Goal: Information Seeking & Learning: Learn about a topic

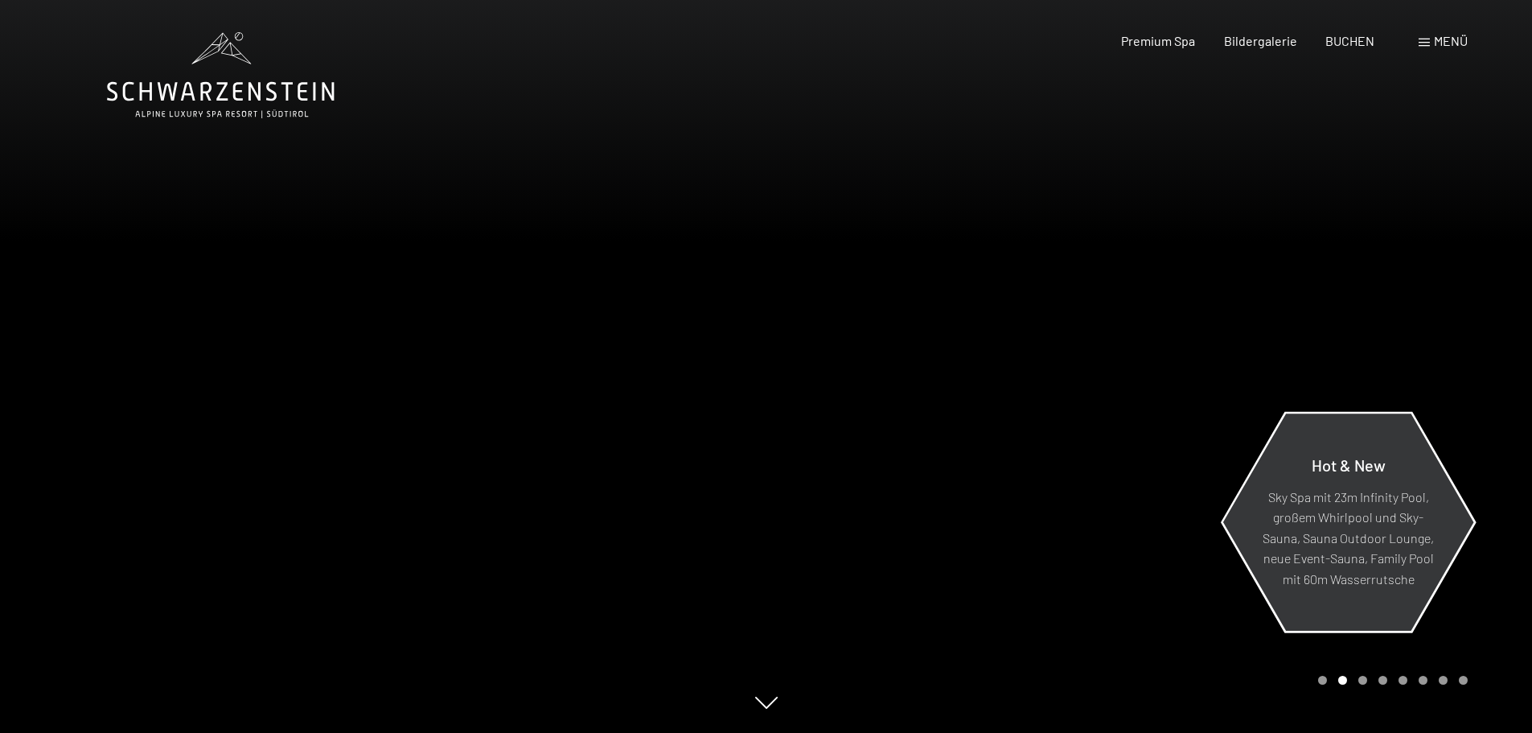
click at [1308, 471] on div "Hot & New" at bounding box center [1348, 470] width 175 height 31
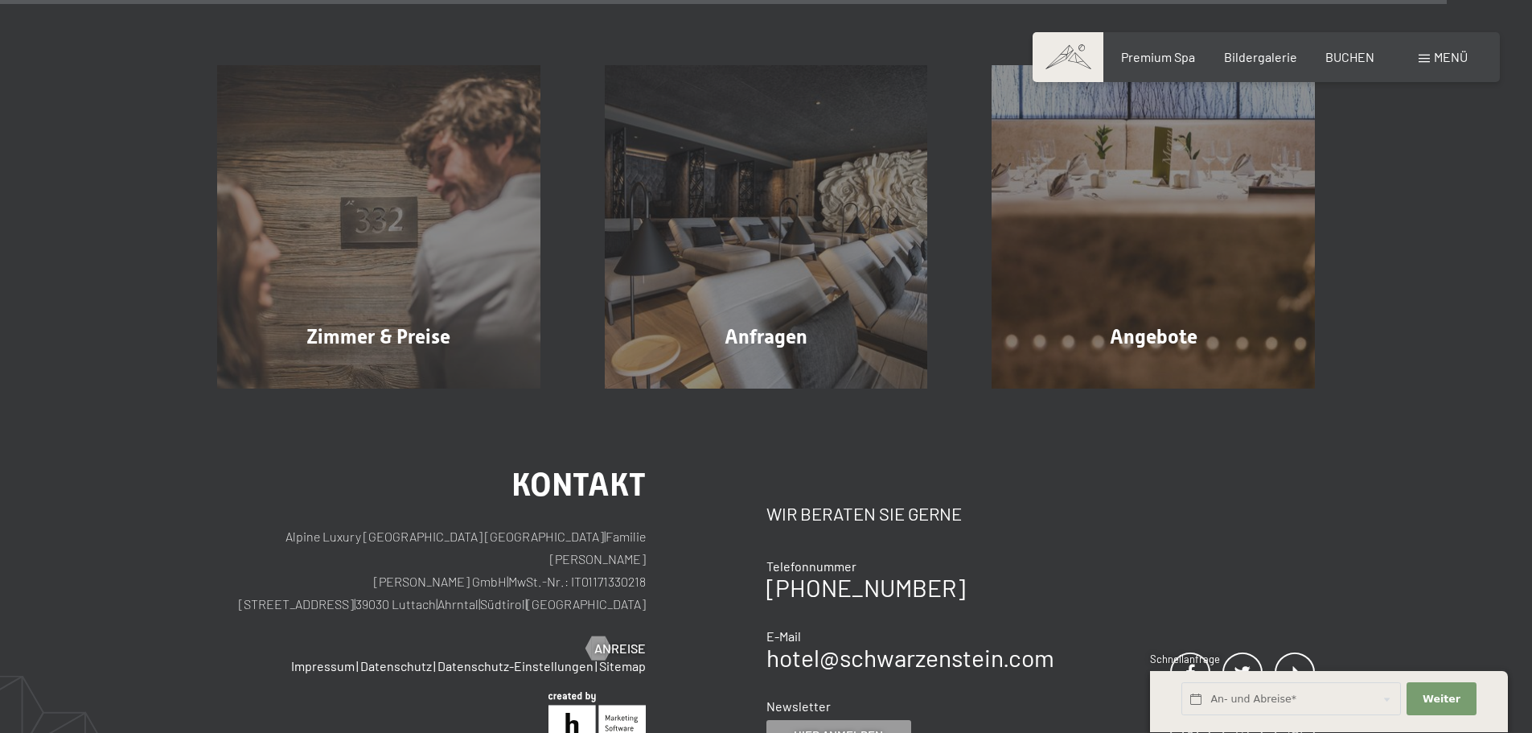
scroll to position [6816, 0]
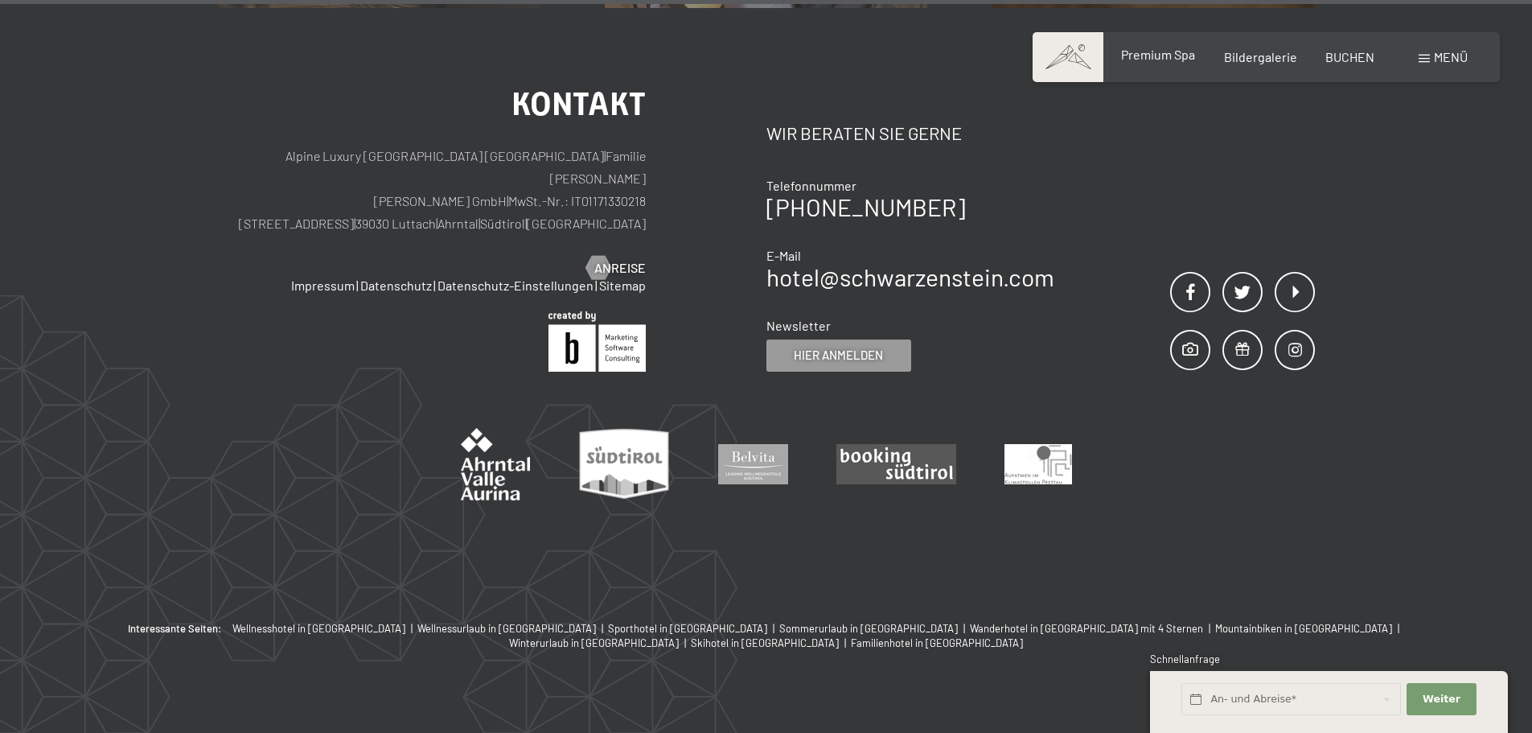
click at [1146, 52] on span "Premium Spa" at bounding box center [1158, 54] width 74 height 15
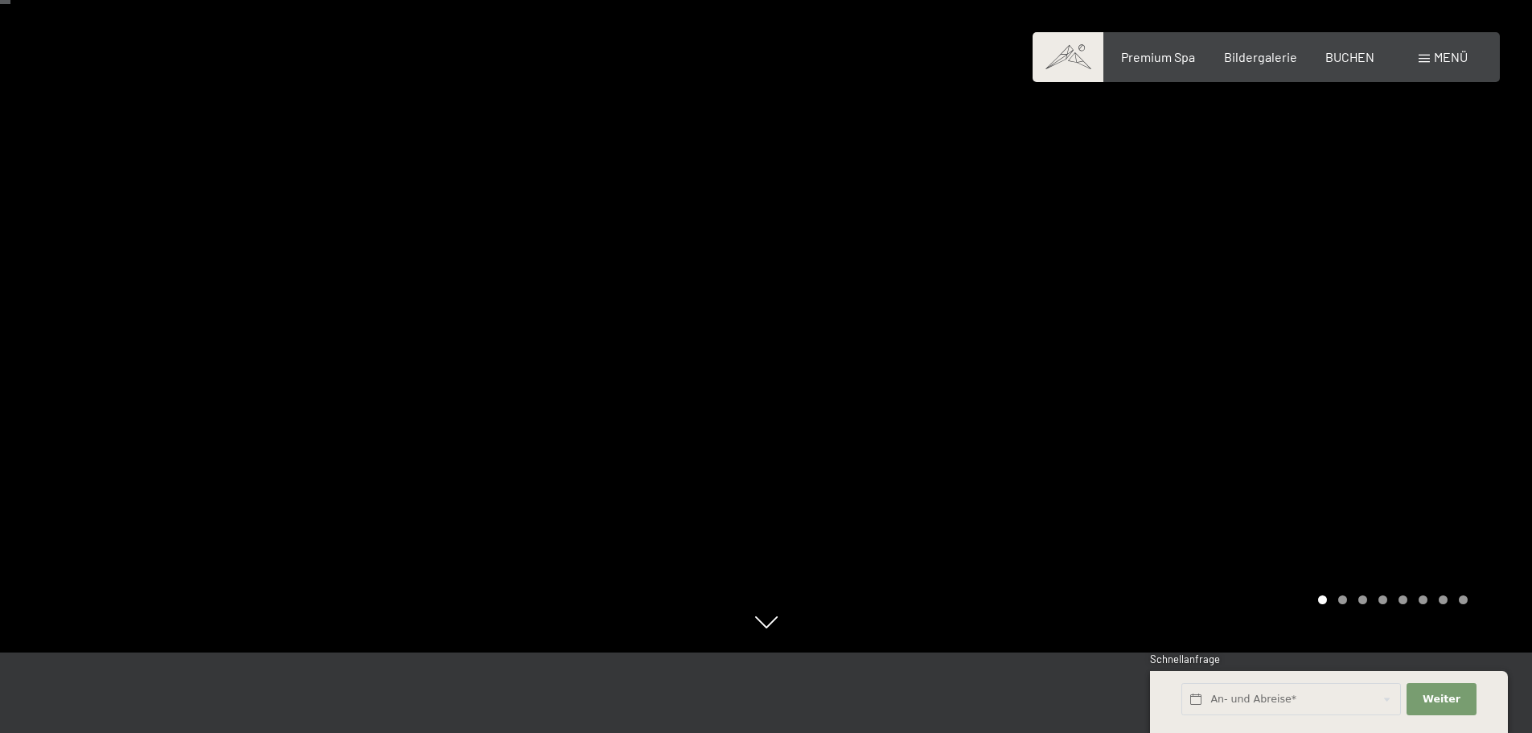
click at [1346, 599] on div "Carousel Page 2" at bounding box center [1343, 599] width 9 height 9
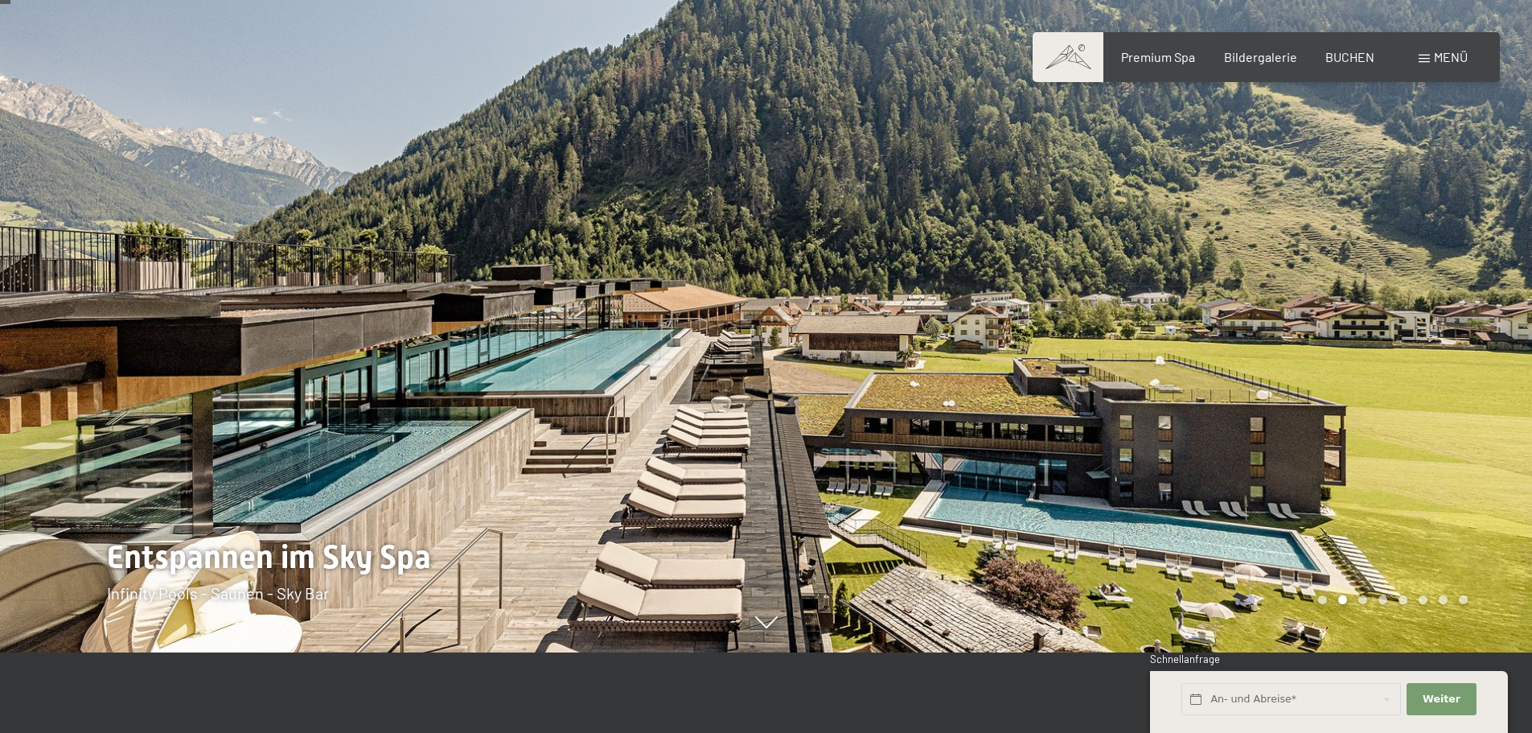
click at [1361, 598] on div "Carousel Page 3" at bounding box center [1363, 599] width 9 height 9
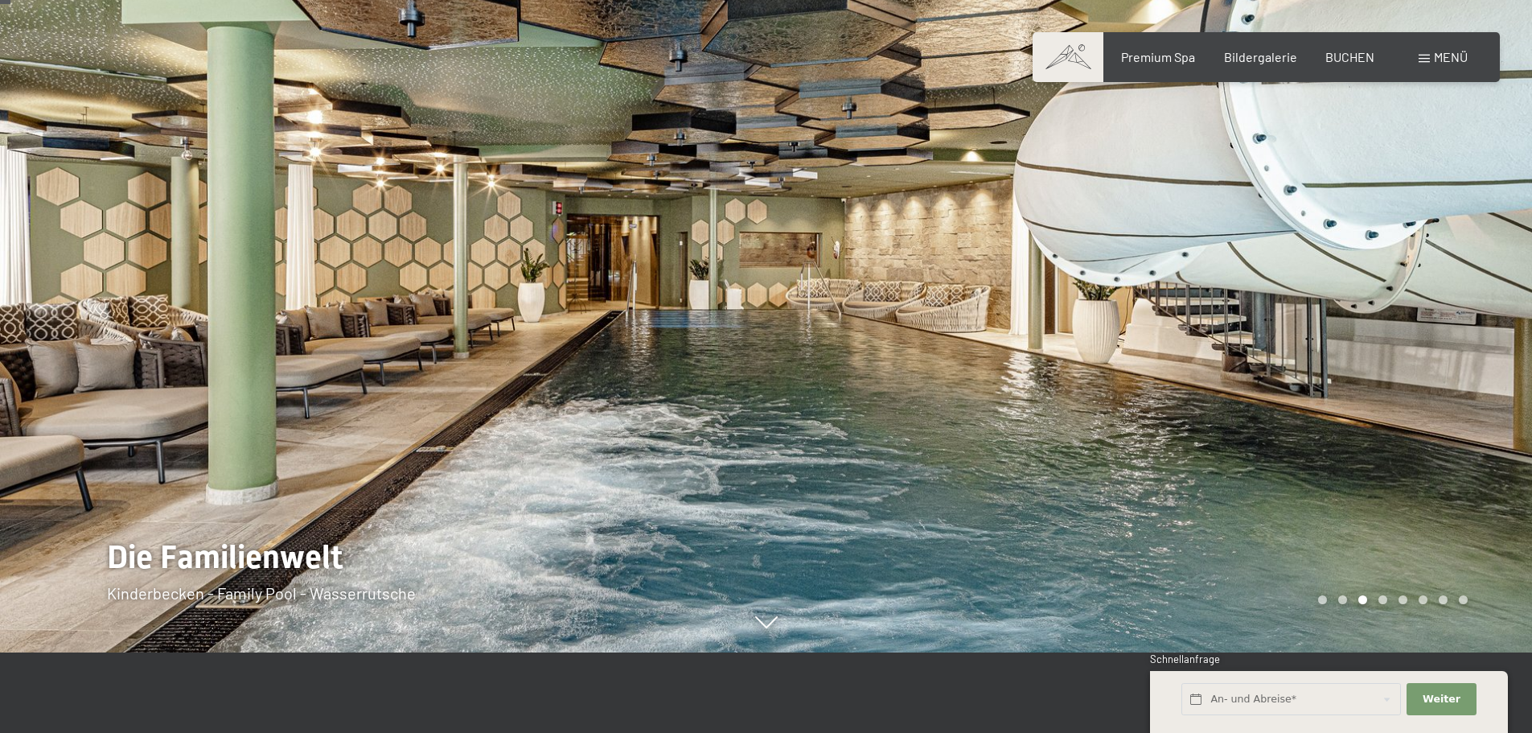
click at [1385, 598] on div "Carousel Page 4" at bounding box center [1383, 599] width 9 height 9
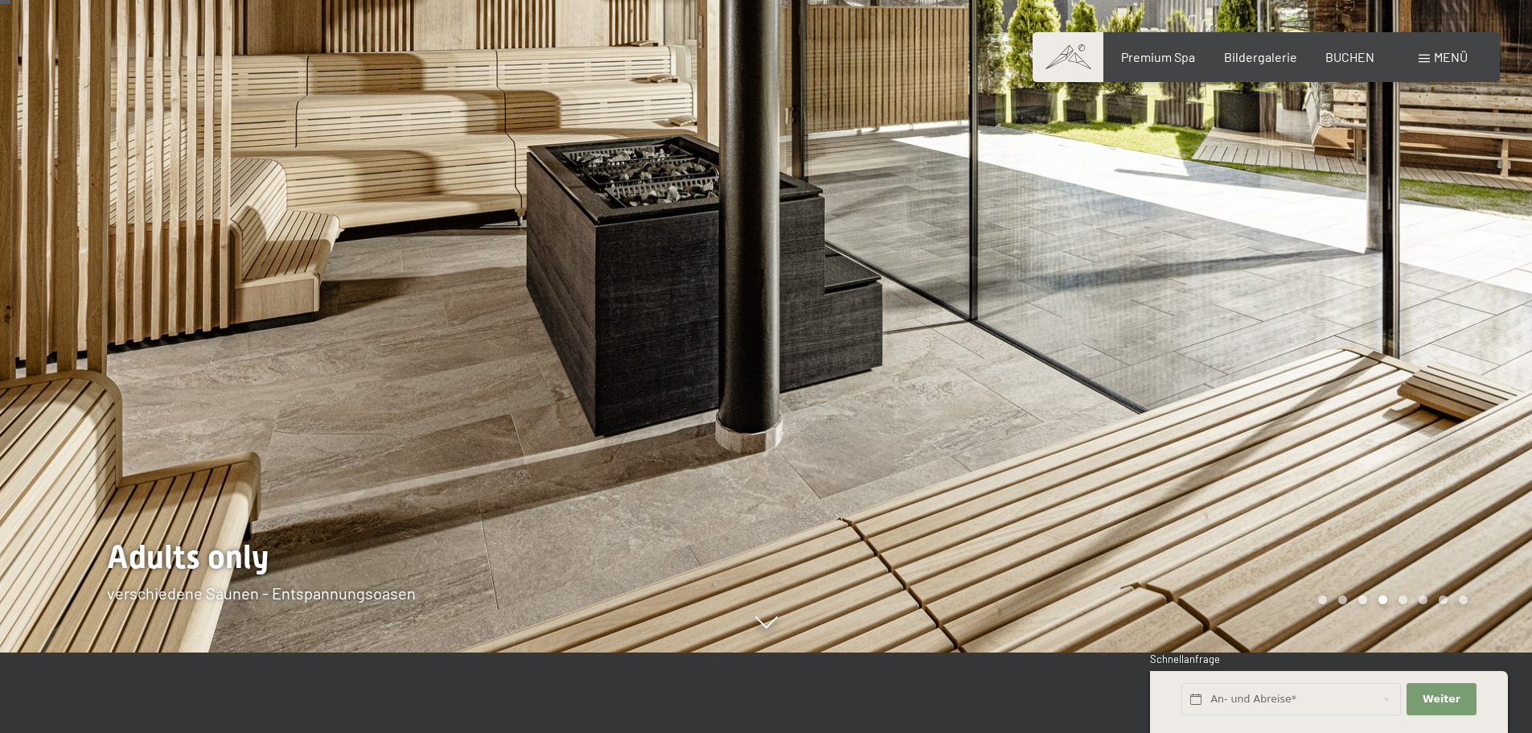
click at [1363, 601] on div "Carousel Page 3" at bounding box center [1363, 599] width 9 height 9
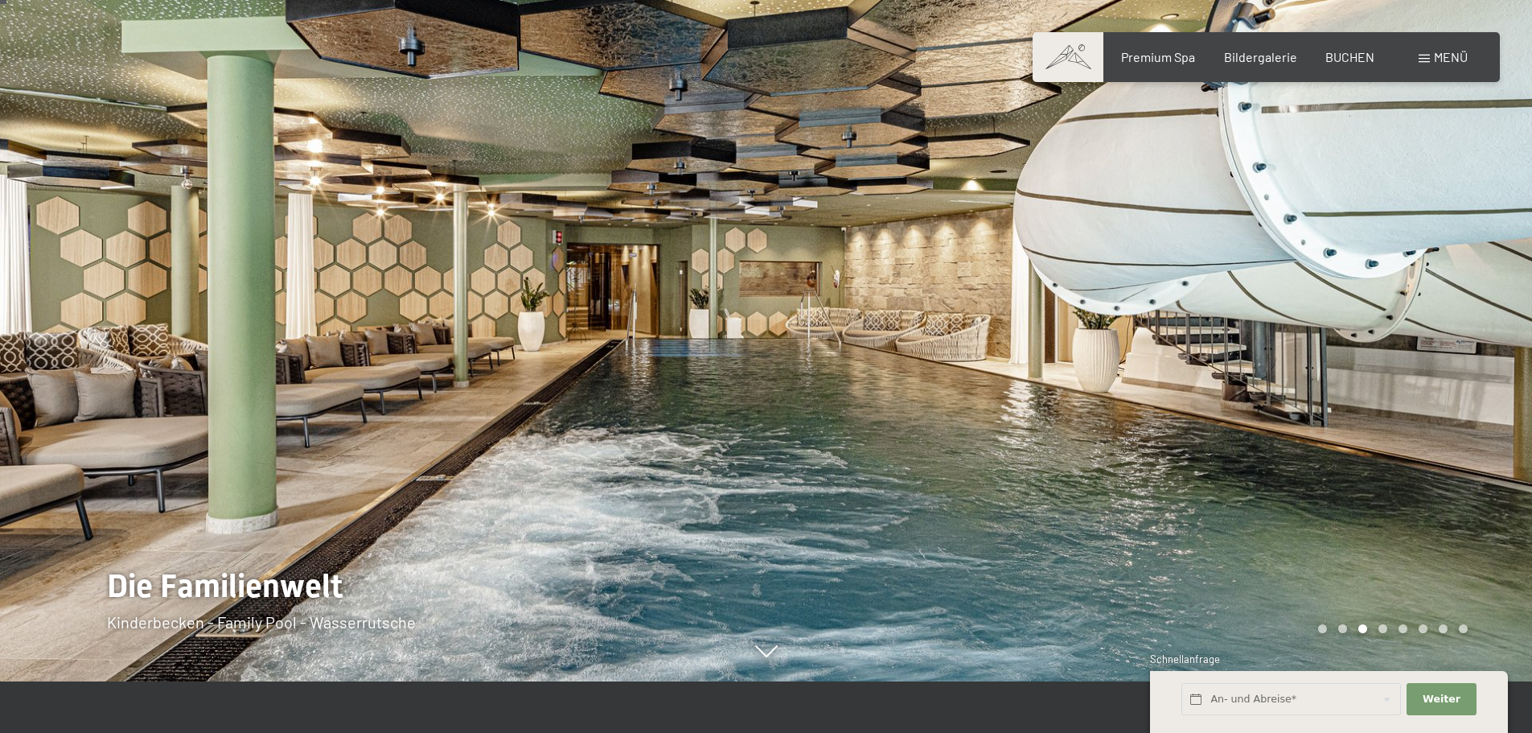
scroll to position [80, 0]
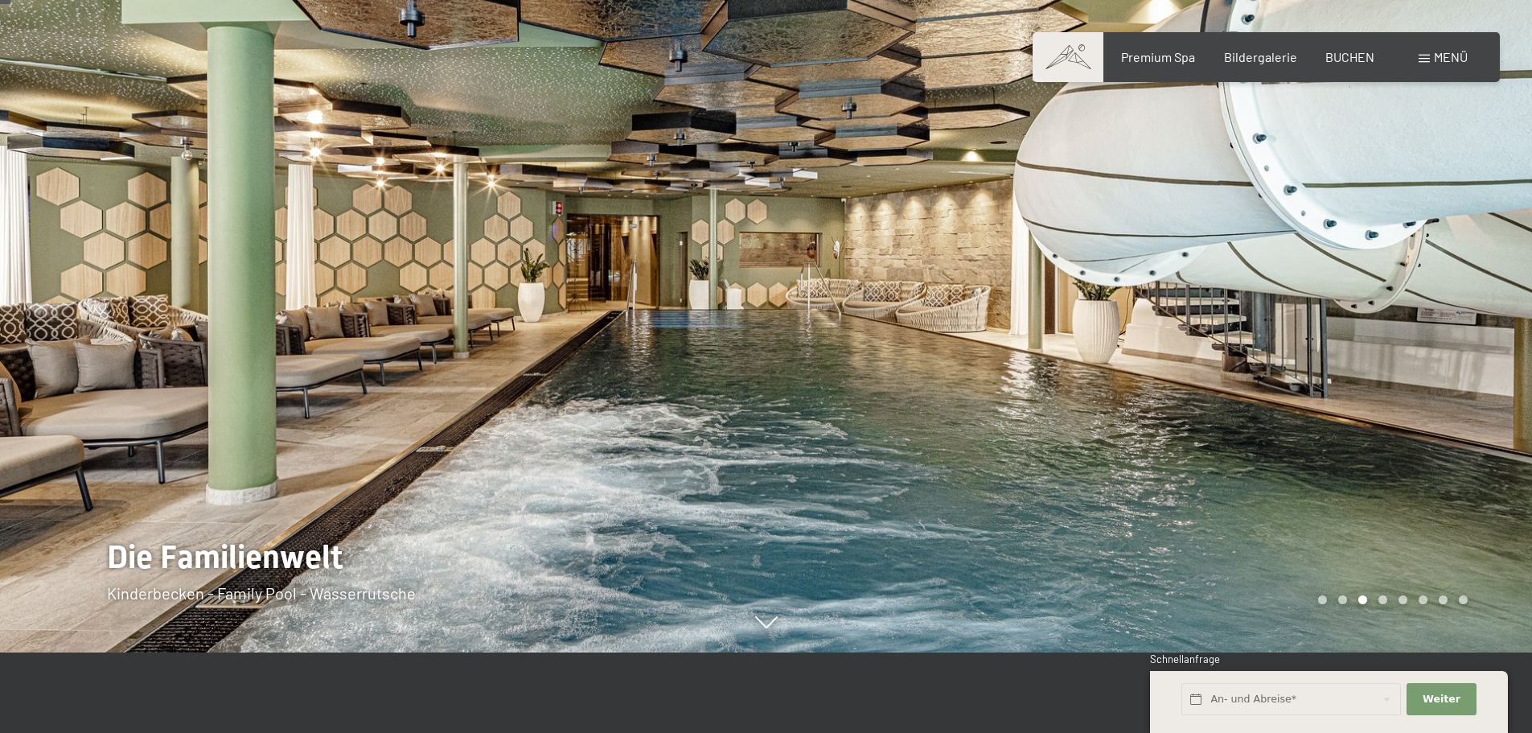
click at [1384, 598] on div "Carousel Page 4" at bounding box center [1383, 599] width 9 height 9
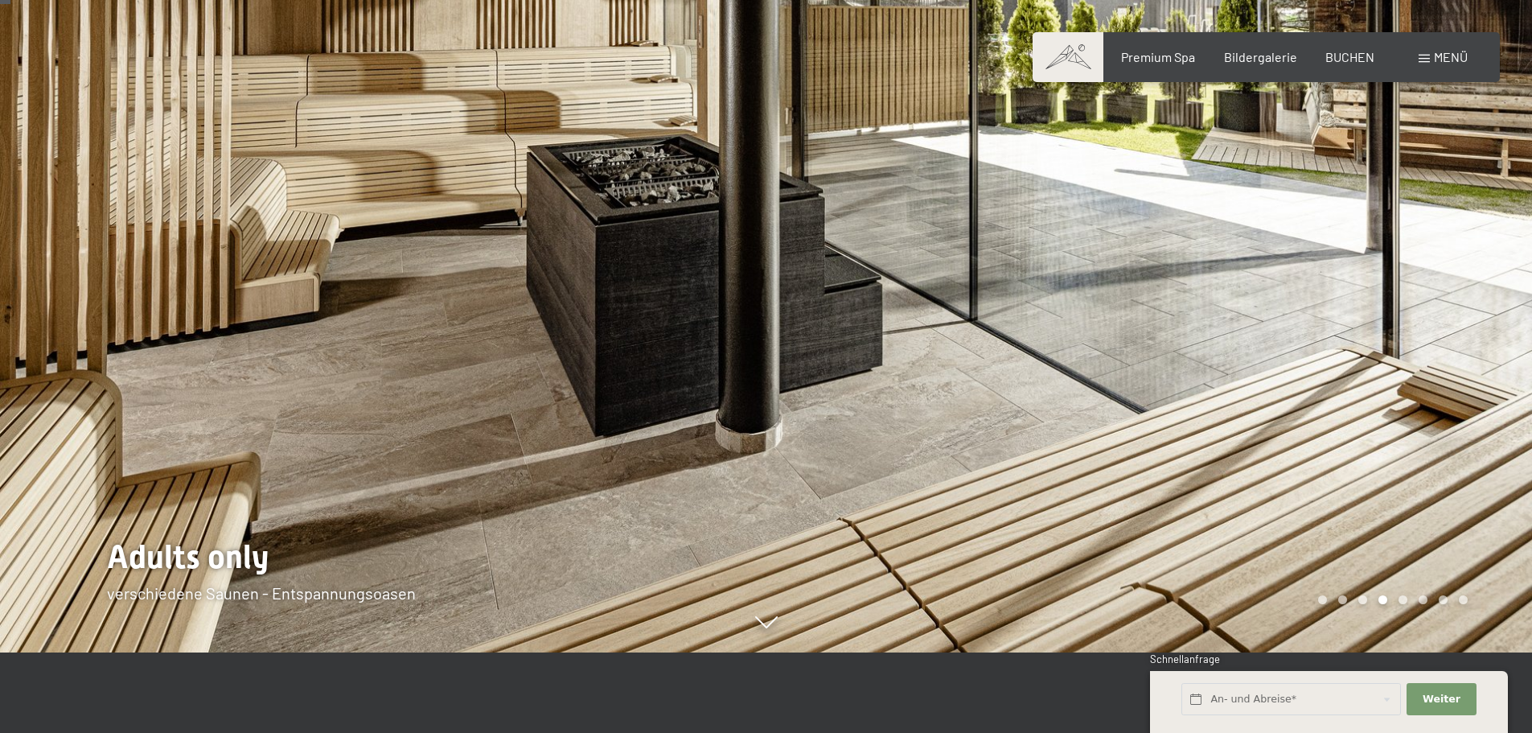
click at [1405, 599] on div "Carousel Page 5" at bounding box center [1403, 599] width 9 height 9
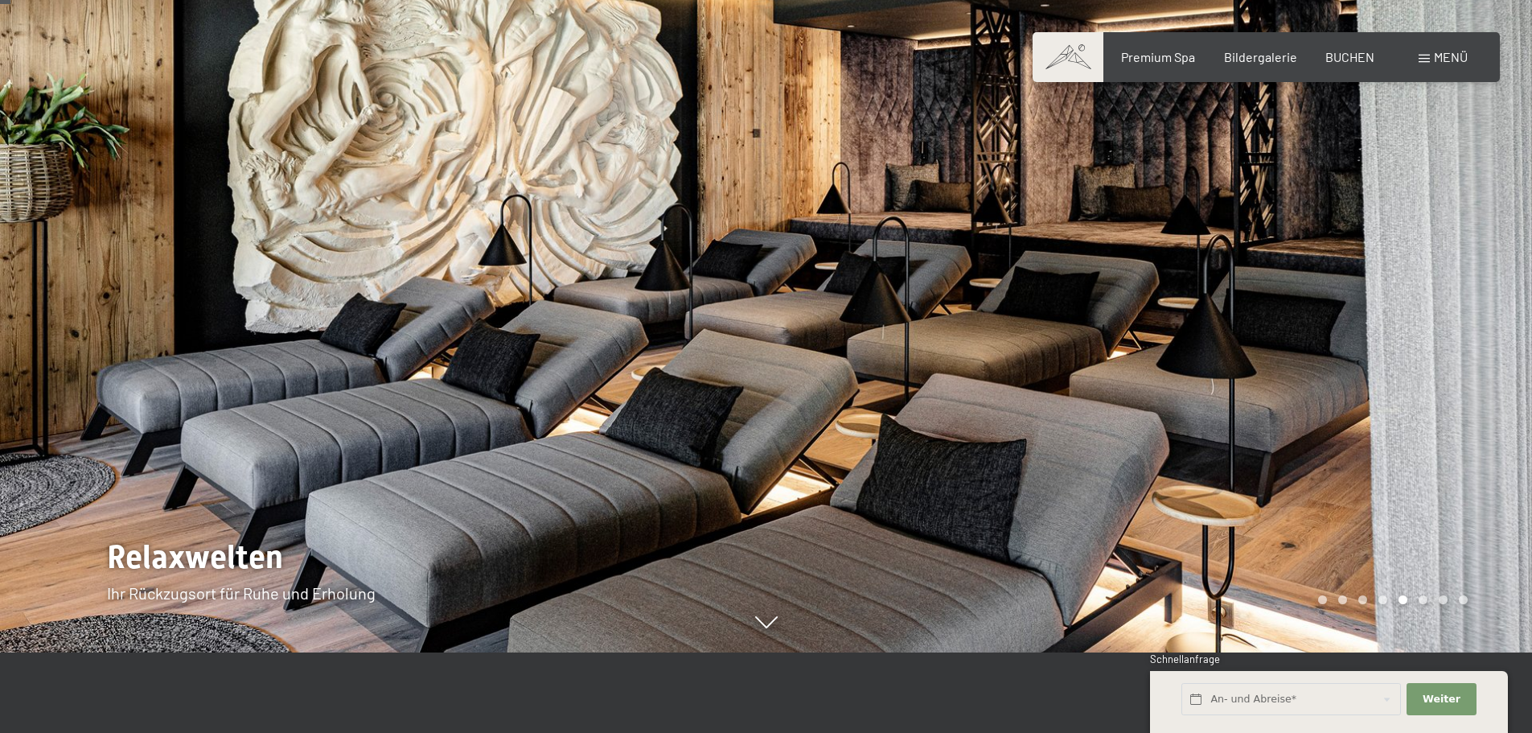
click at [1421, 600] on div "Carousel Page 6" at bounding box center [1423, 599] width 9 height 9
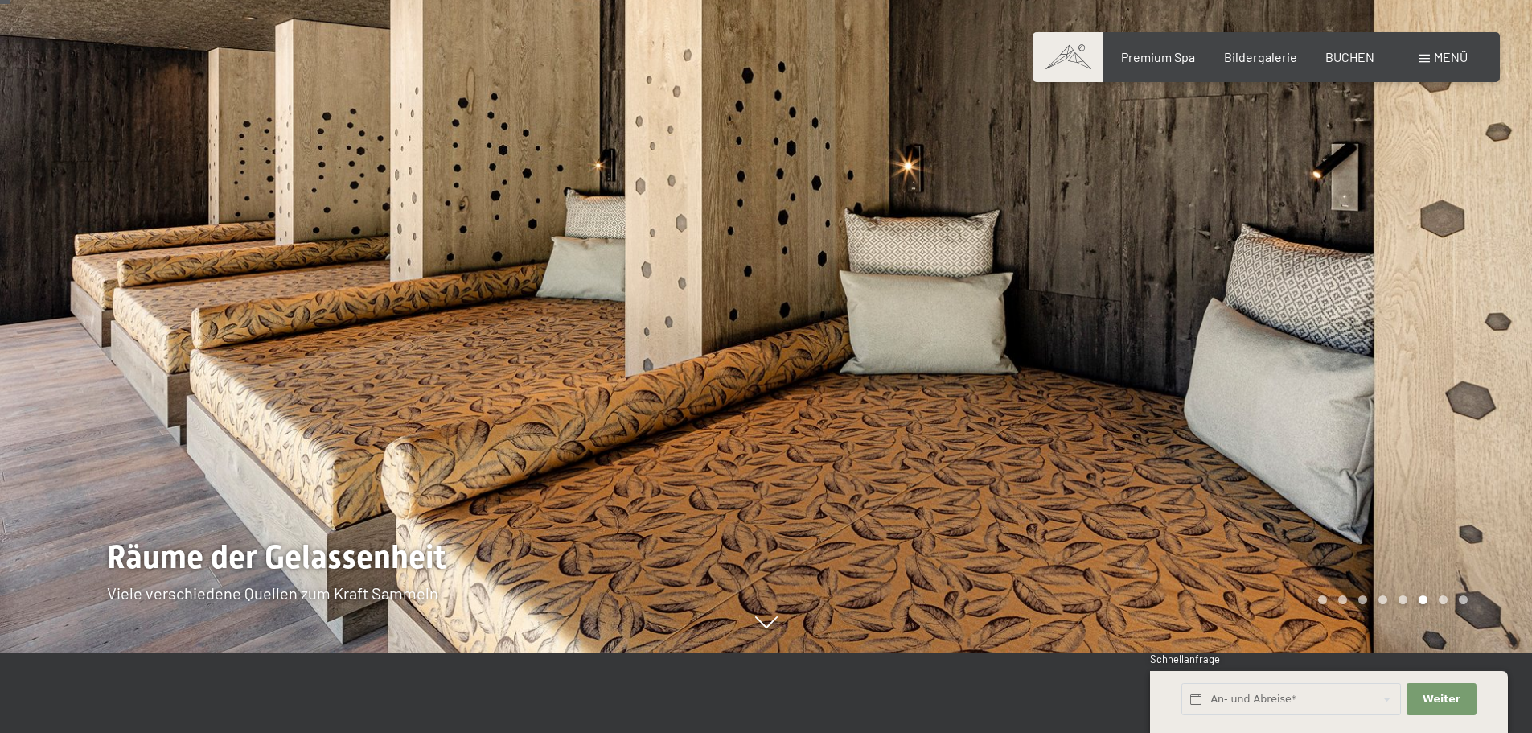
click at [1440, 601] on div "Carousel Page 7" at bounding box center [1443, 599] width 9 height 9
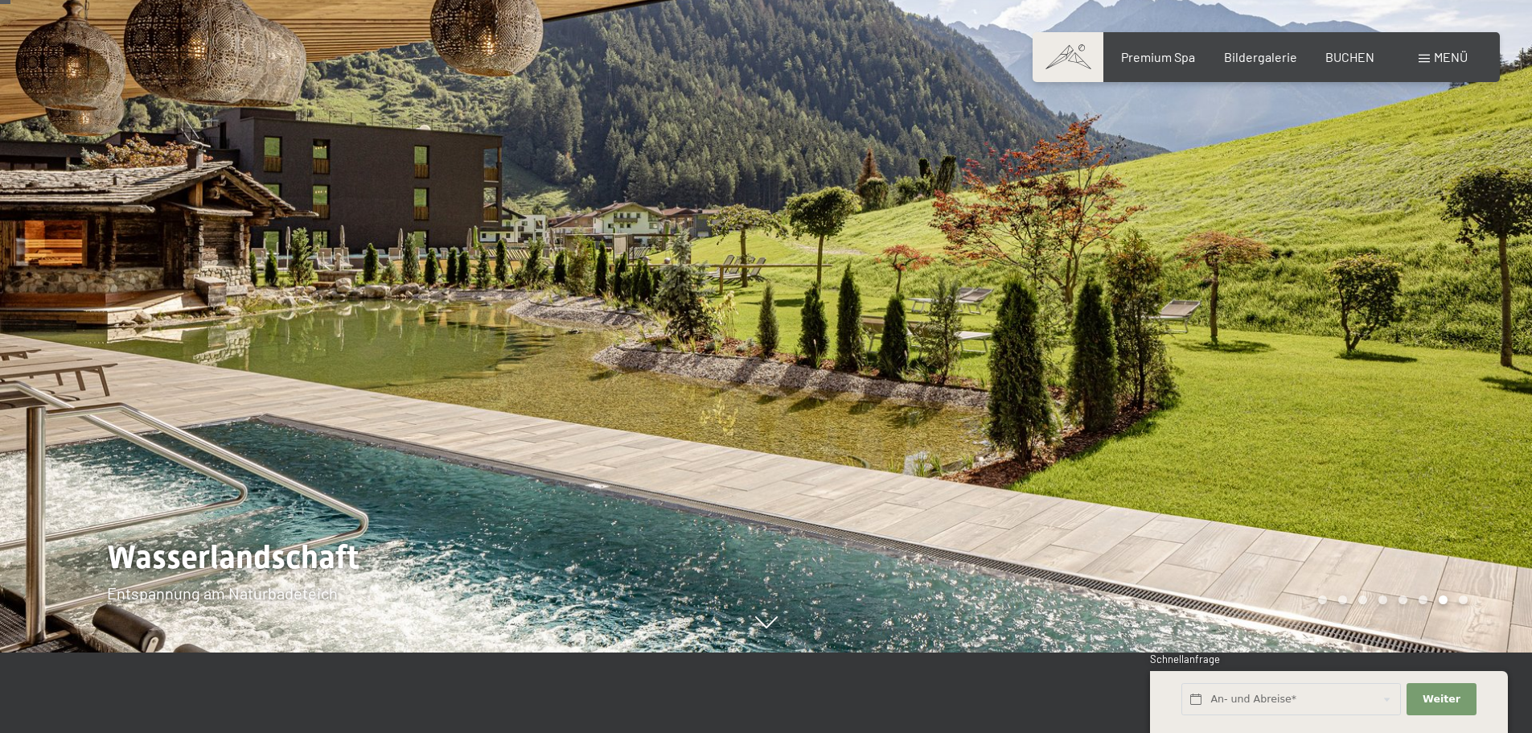
click at [1465, 598] on div "Carousel Page 8" at bounding box center [1463, 599] width 9 height 9
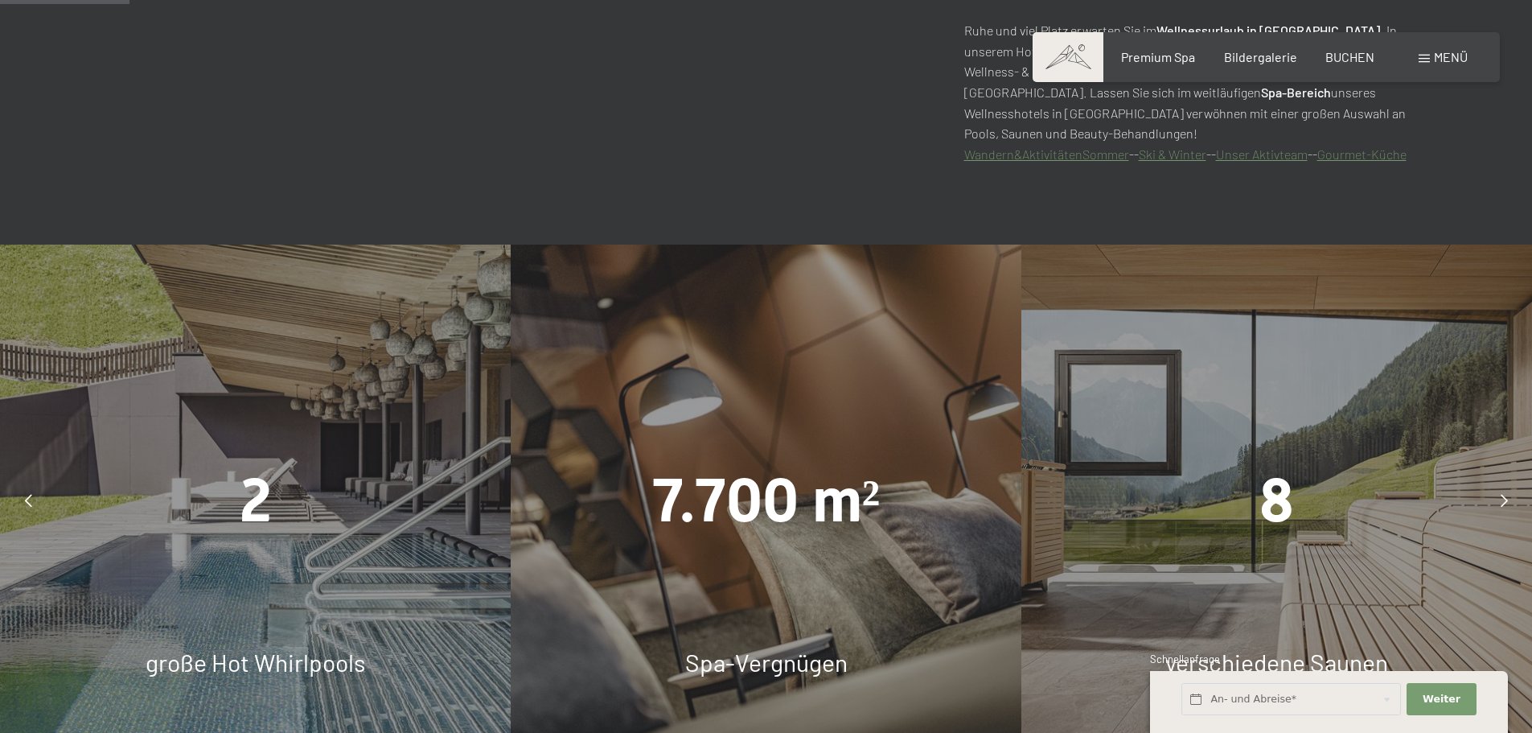
scroll to position [1126, 0]
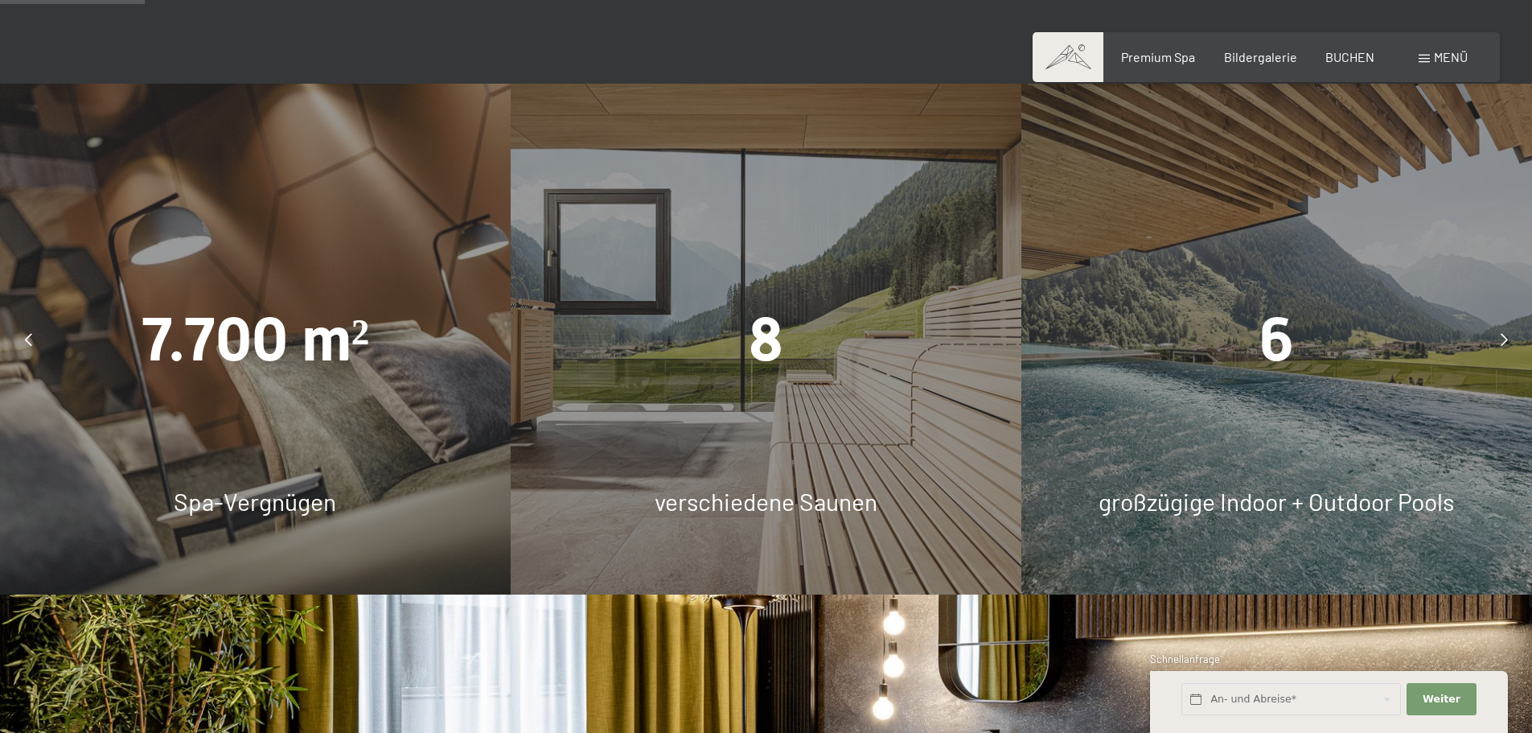
click at [1494, 329] on div at bounding box center [1504, 339] width 40 height 40
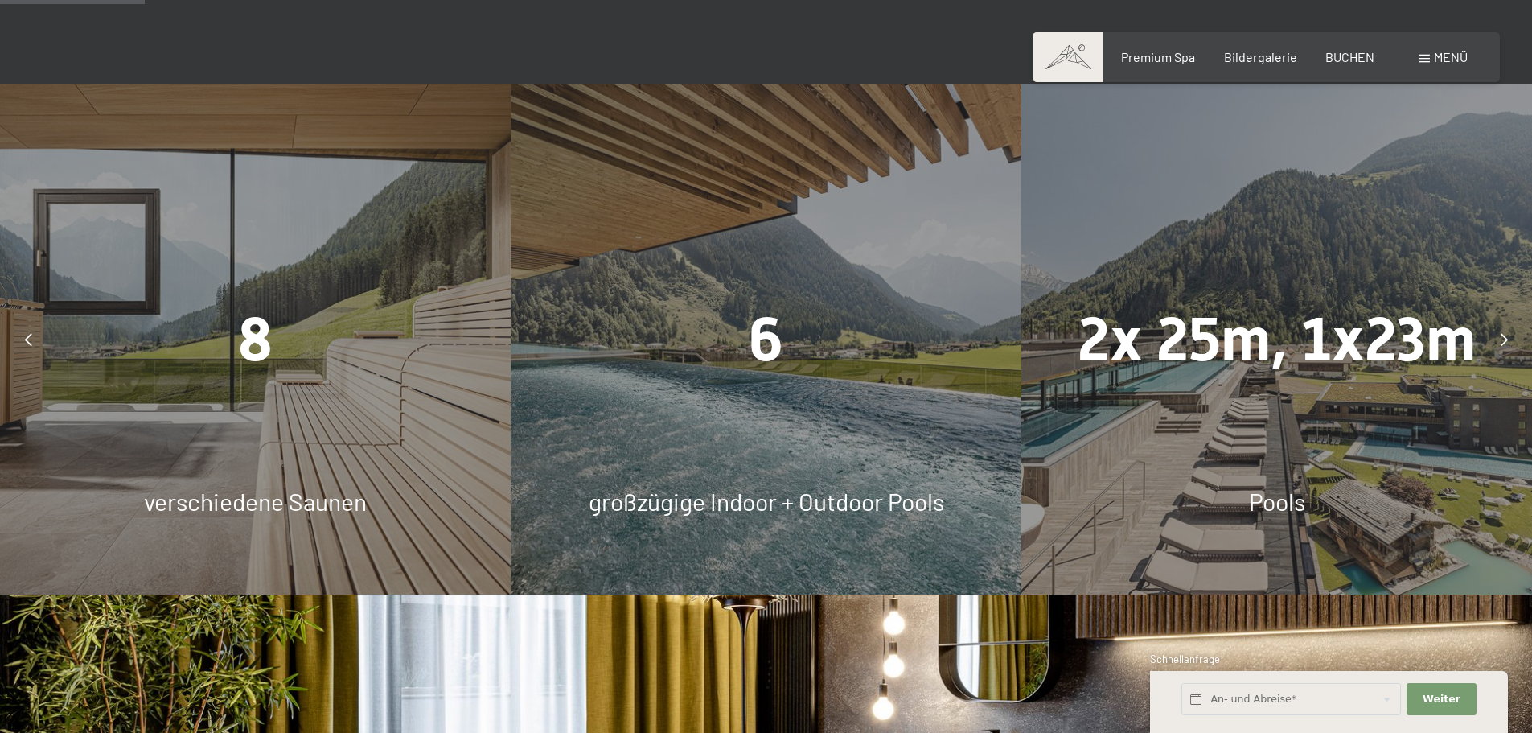
click at [1494, 329] on div at bounding box center [1504, 339] width 40 height 40
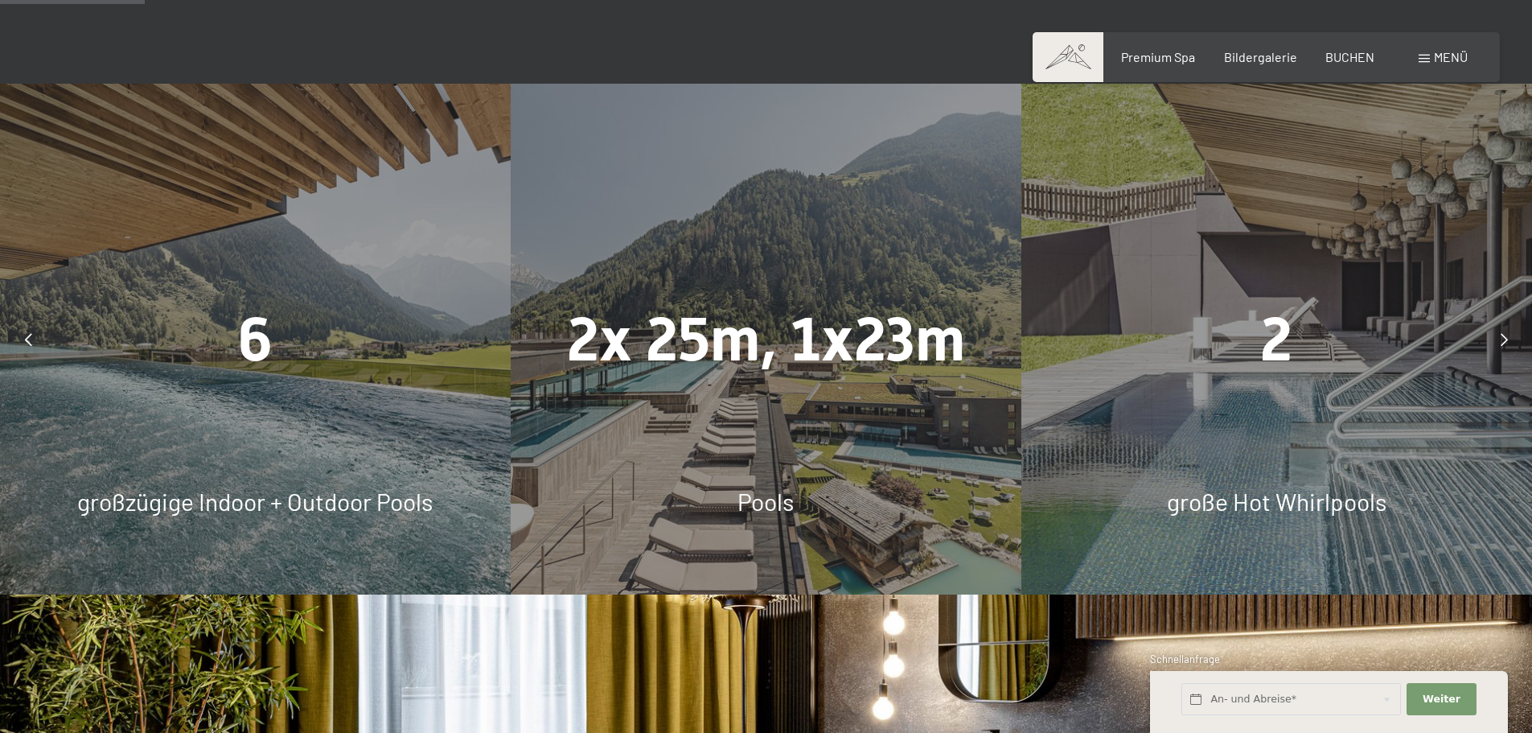
click at [1494, 329] on div at bounding box center [1504, 339] width 40 height 40
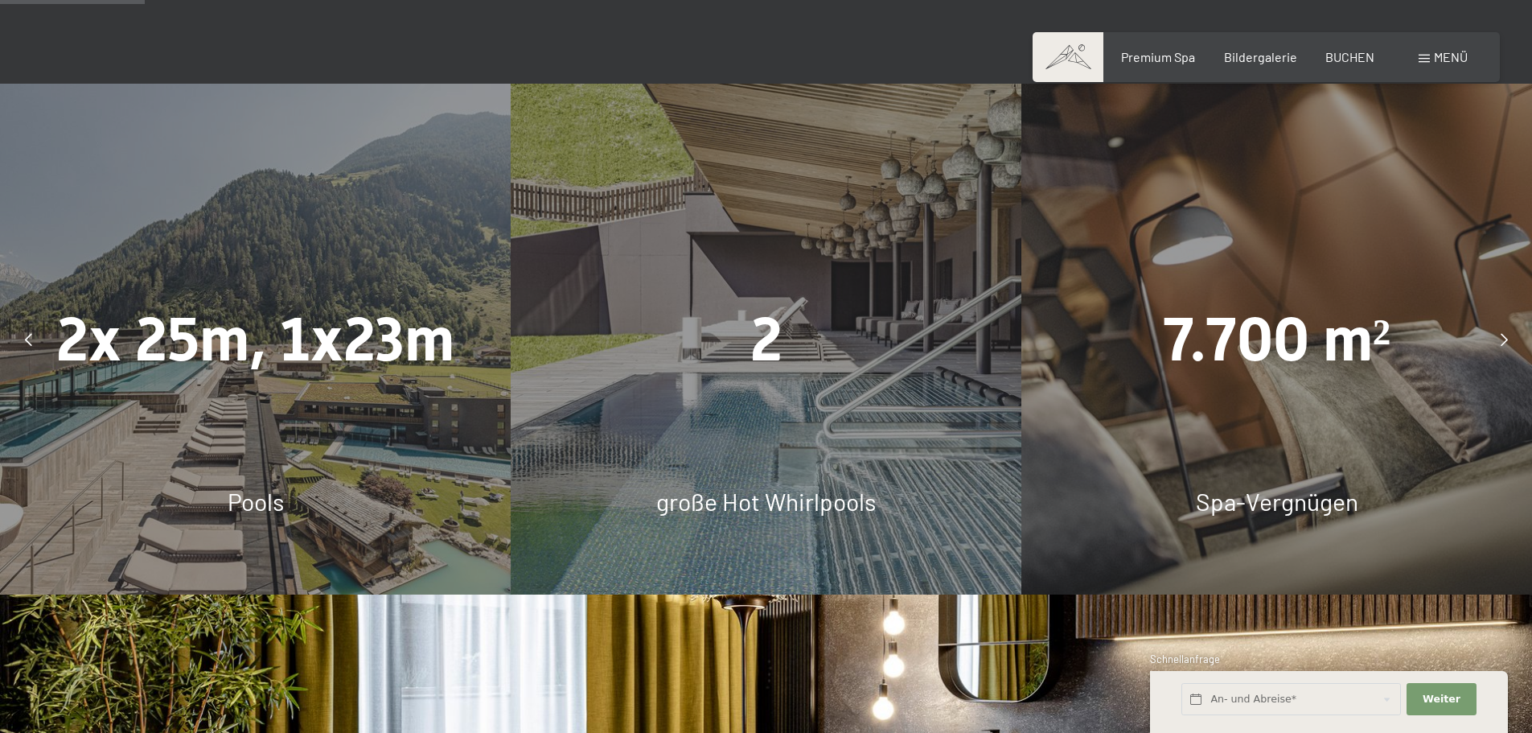
click at [1494, 329] on div at bounding box center [1504, 339] width 40 height 40
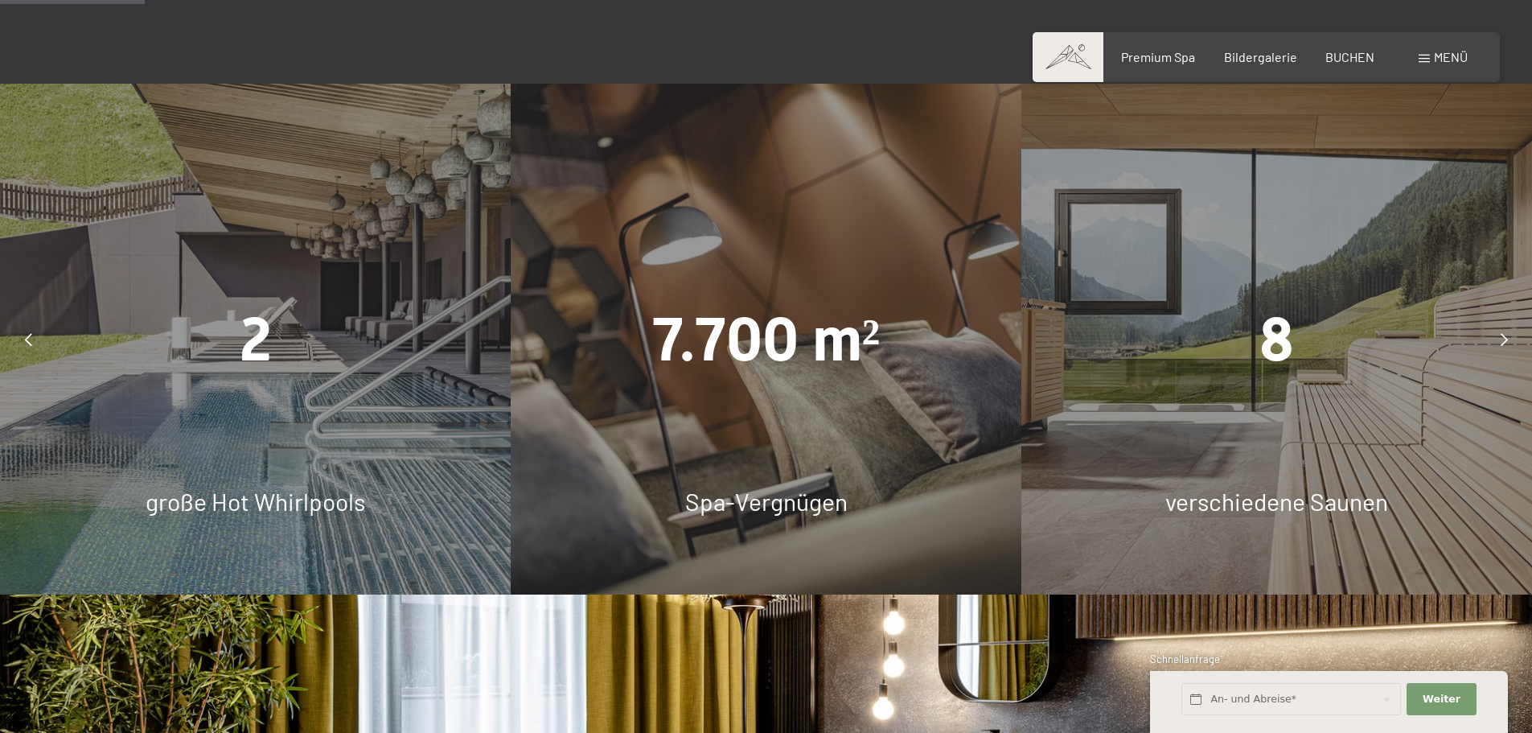
click at [1494, 329] on div at bounding box center [1504, 339] width 40 height 40
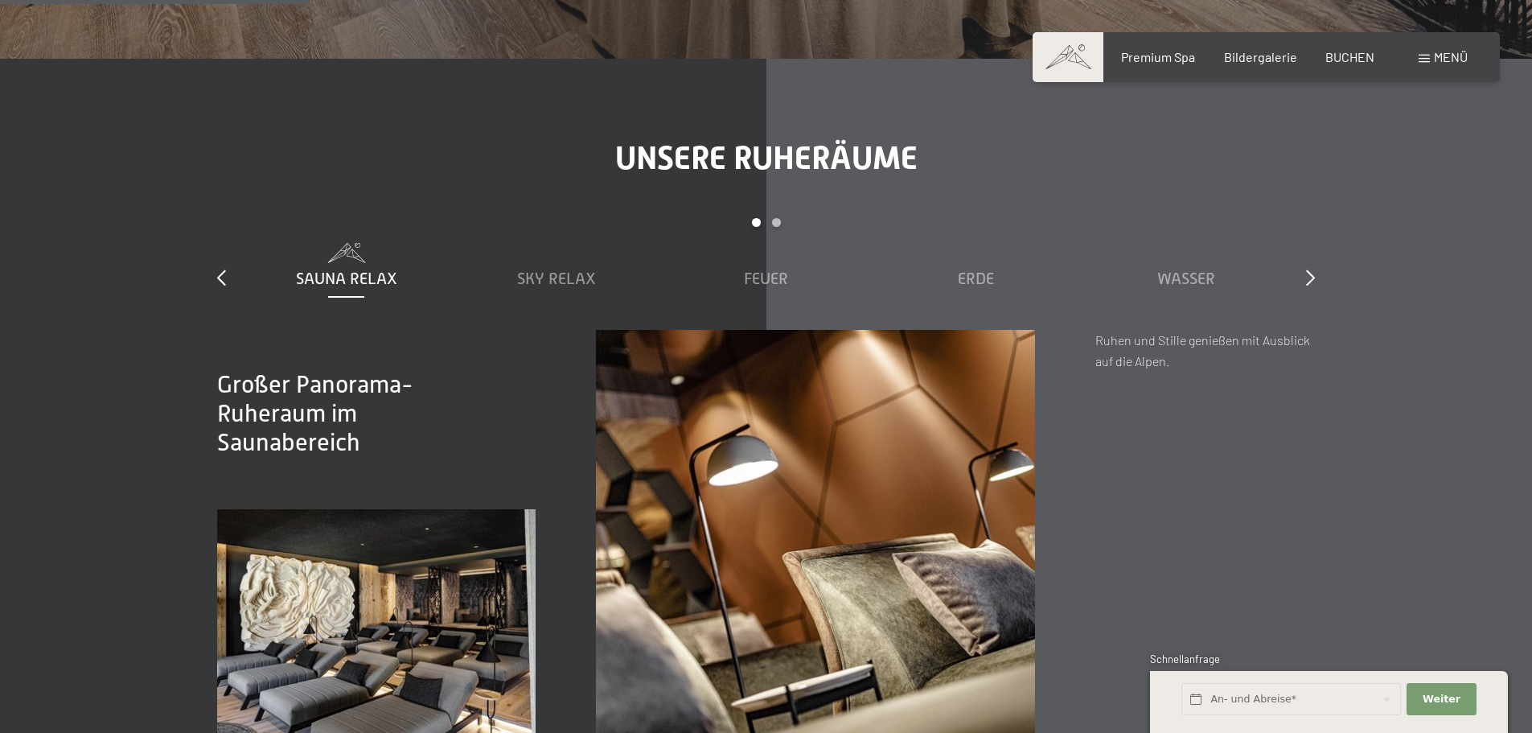
scroll to position [2413, 0]
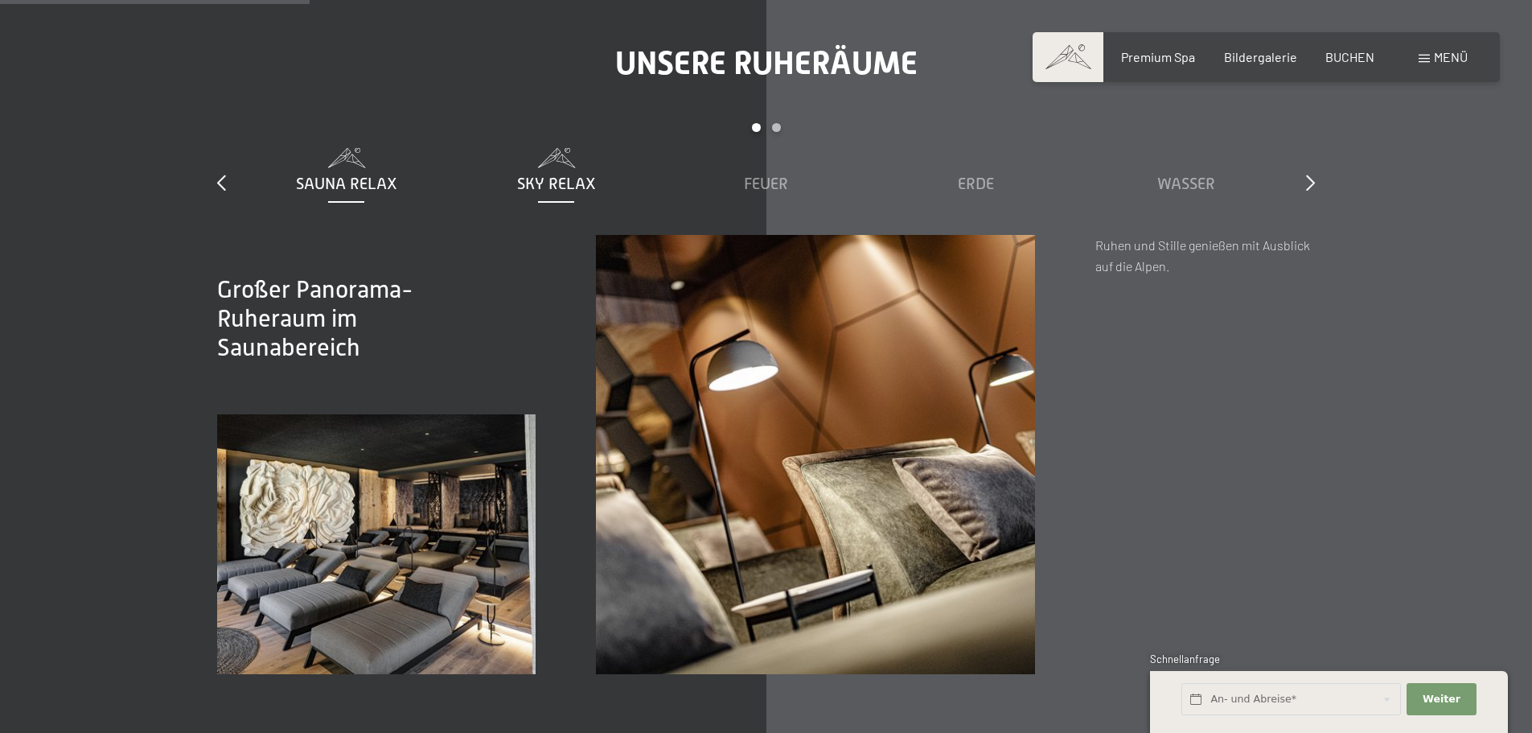
click at [556, 175] on span "Sky Relax" at bounding box center [556, 184] width 79 height 18
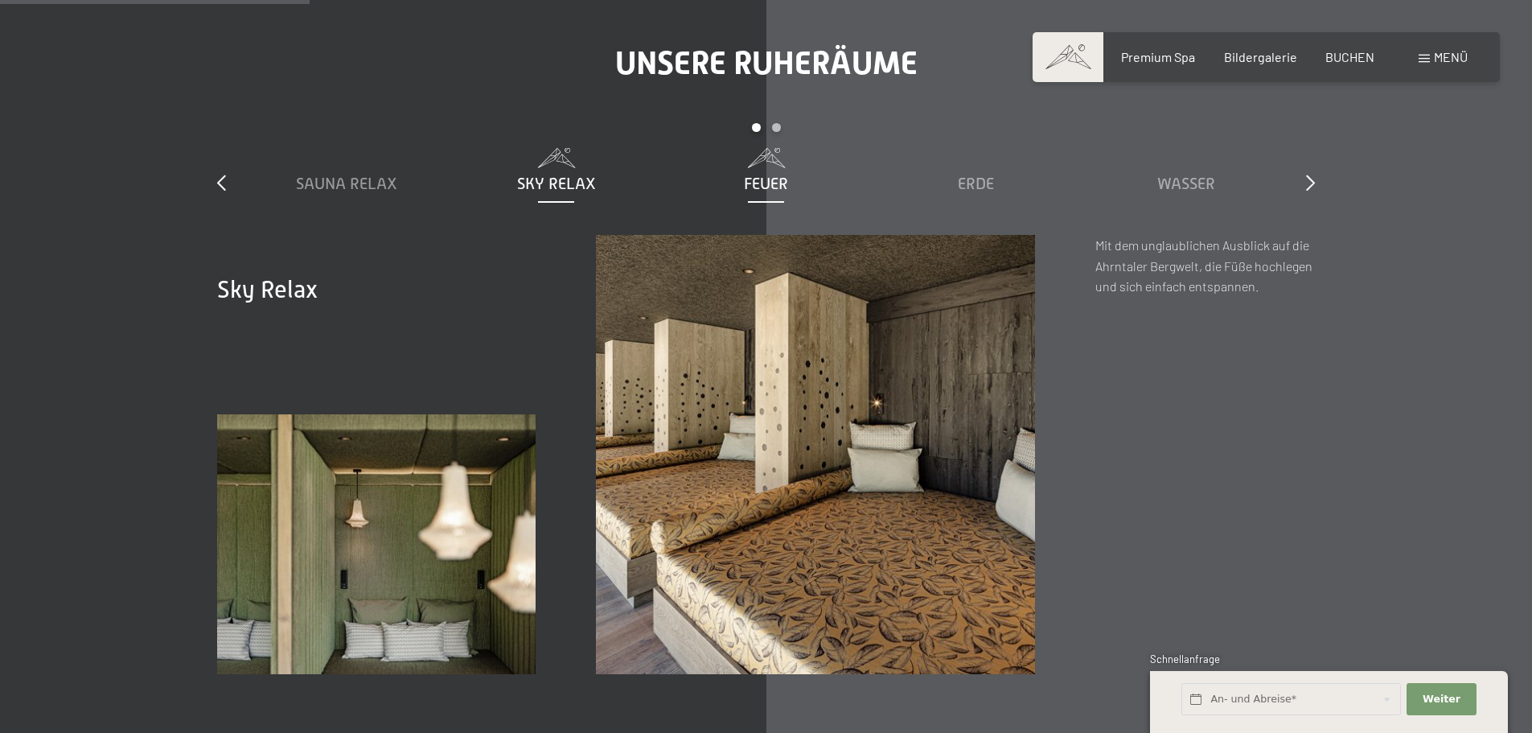
click at [752, 182] on span "Feuer" at bounding box center [766, 184] width 44 height 18
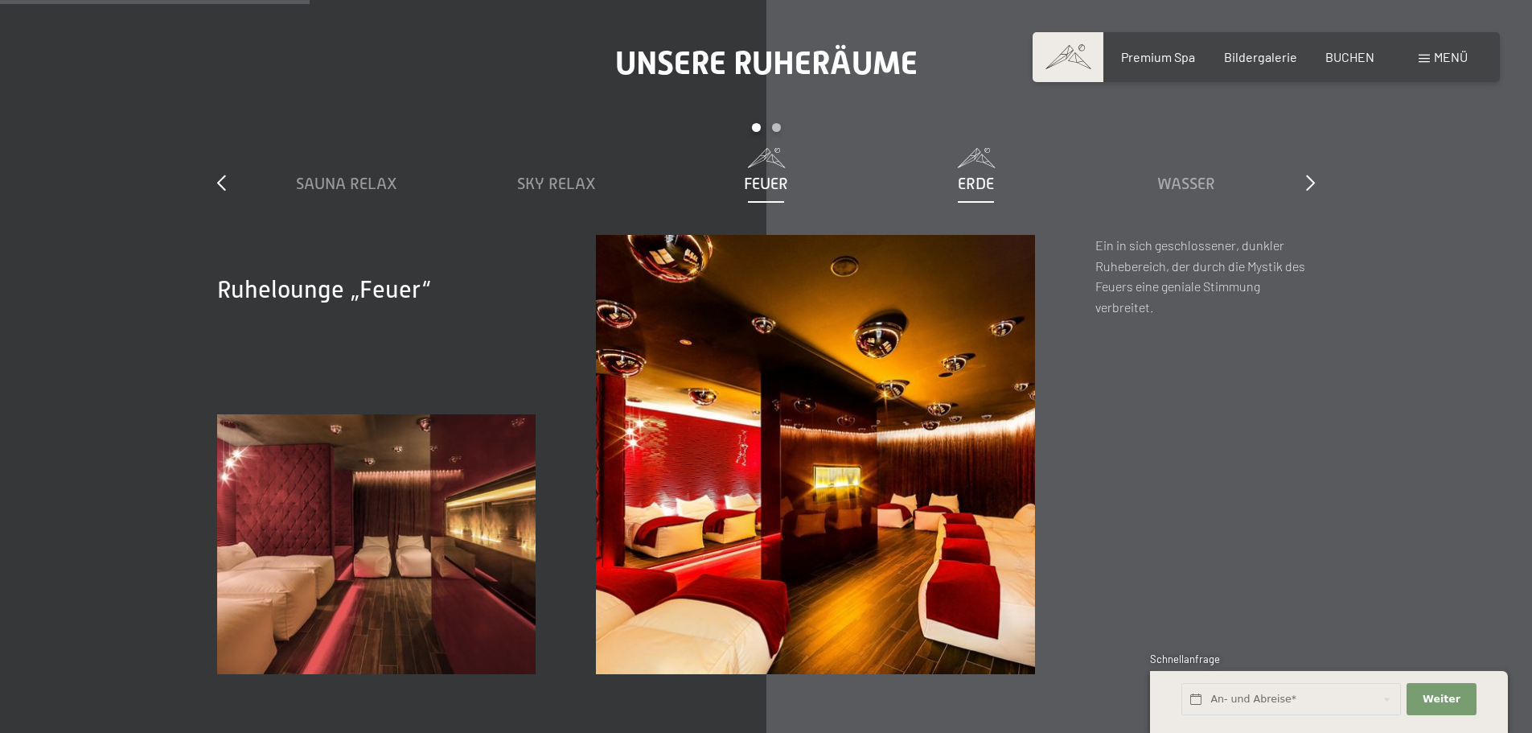
click at [937, 189] on div "Erde" at bounding box center [976, 183] width 194 height 23
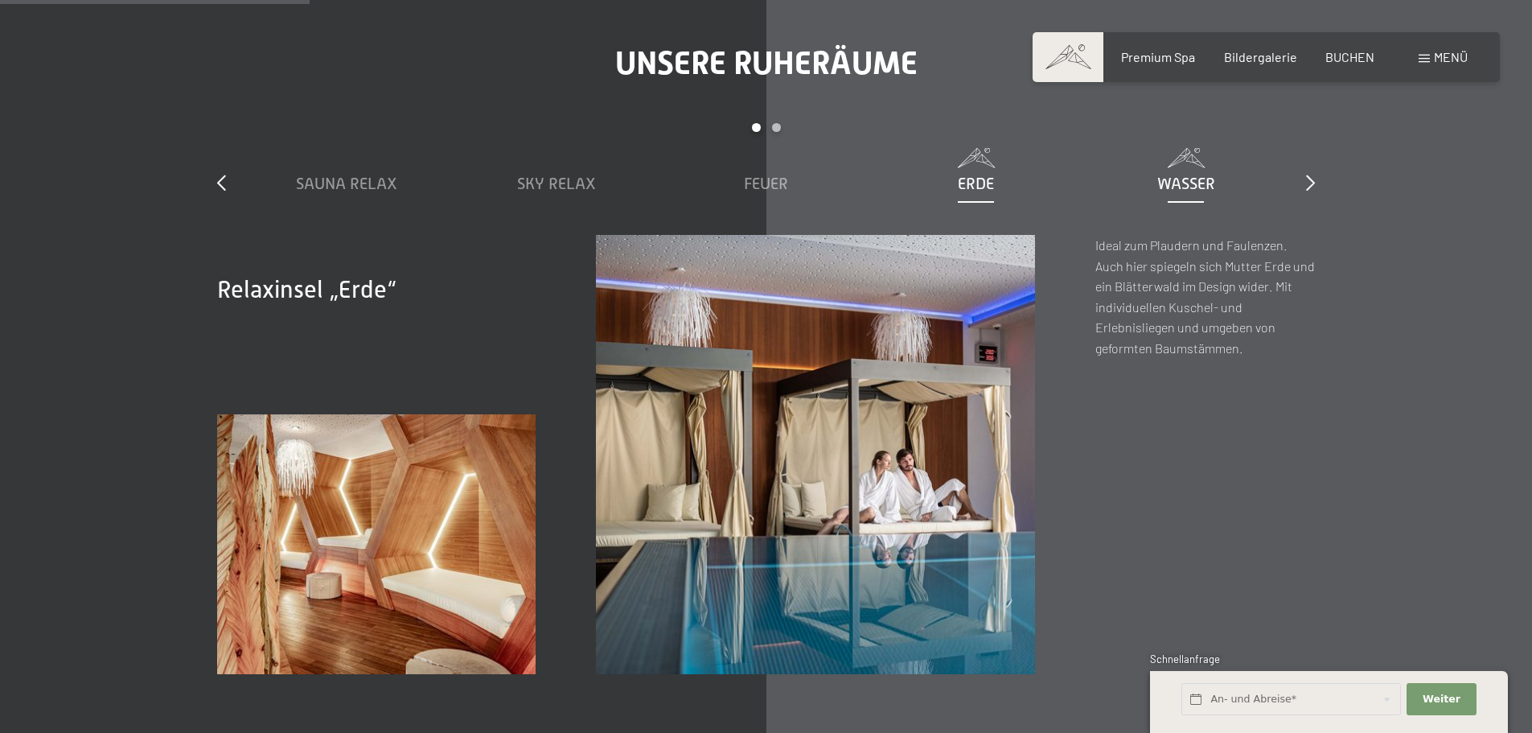
click at [1186, 185] on span "Wasser" at bounding box center [1187, 184] width 58 height 18
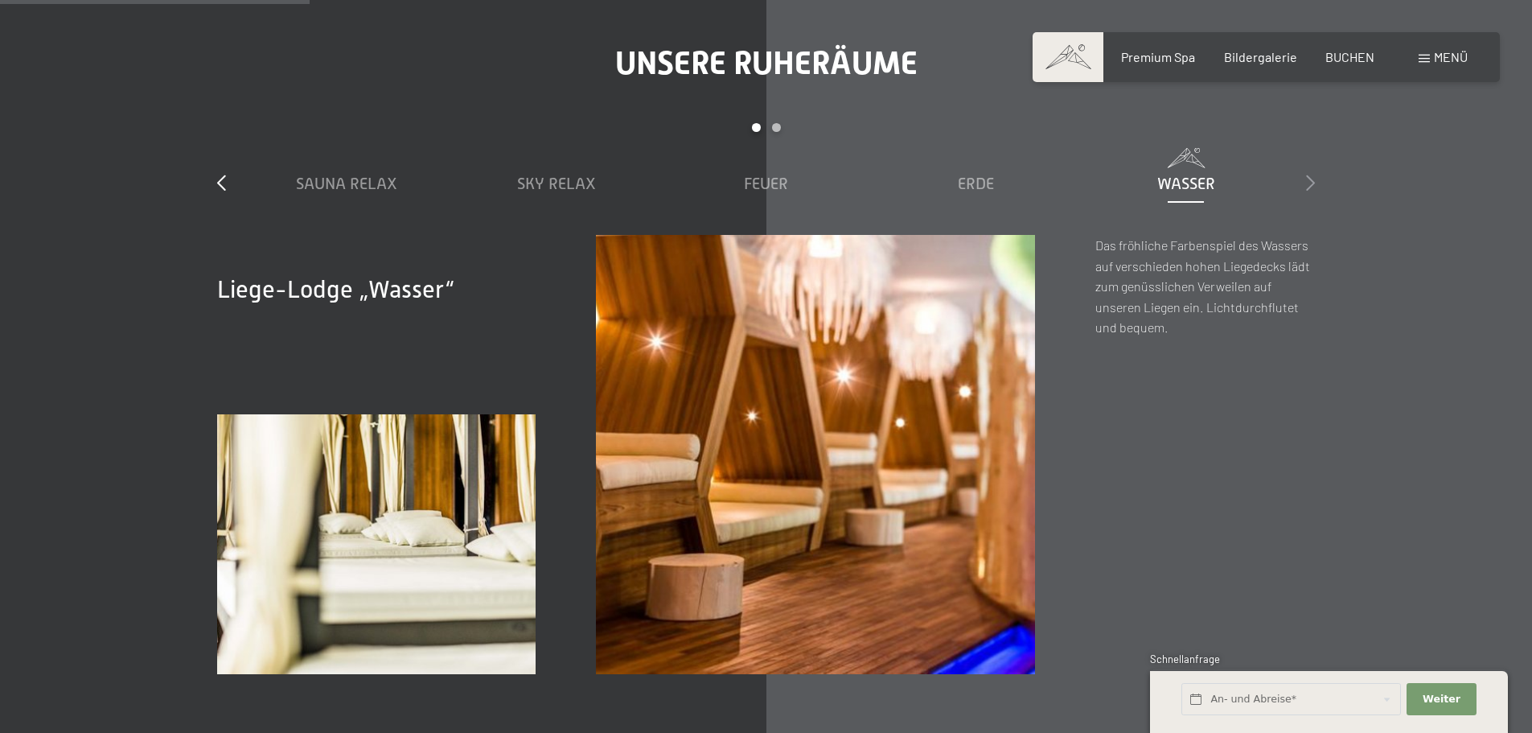
click at [1312, 178] on icon at bounding box center [1310, 183] width 9 height 16
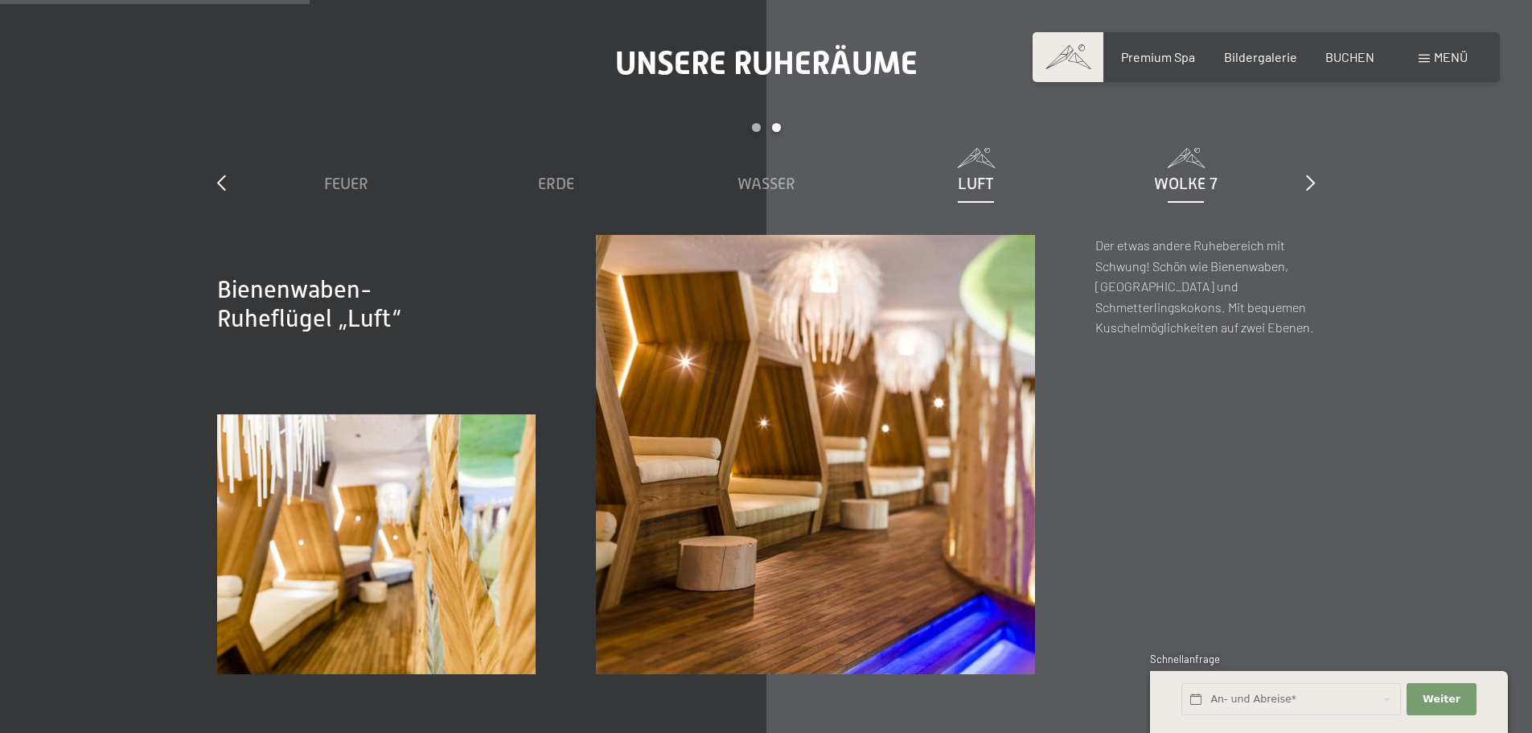
click at [1195, 172] on div "Wolke 7" at bounding box center [1186, 183] width 194 height 23
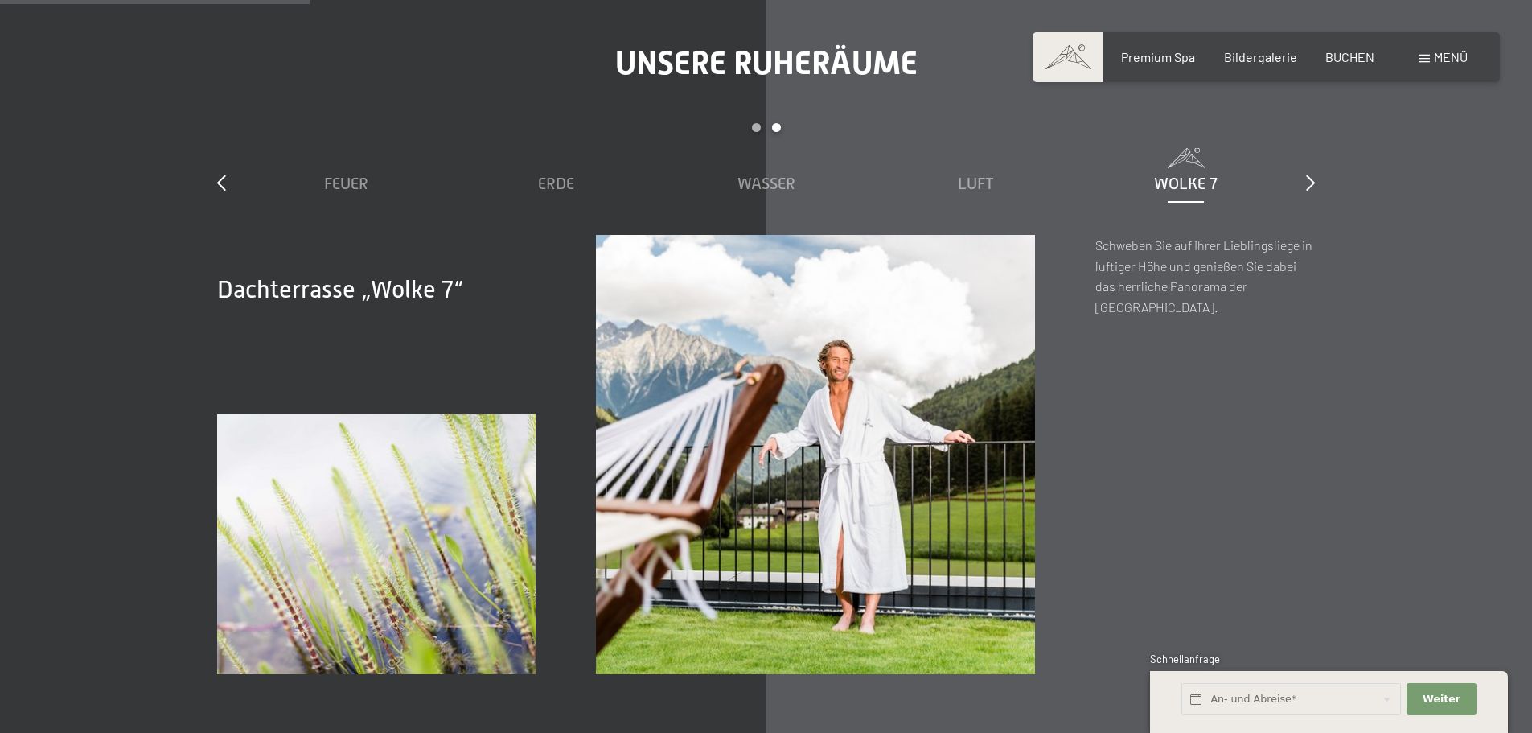
click at [1305, 183] on div "slide 3 to 7 of 7 Sauna Relax Sky Relax Feuer Erde Wasser Luft Wolke 7" at bounding box center [766, 179] width 1098 height 112
click at [1307, 182] on icon at bounding box center [1310, 183] width 9 height 16
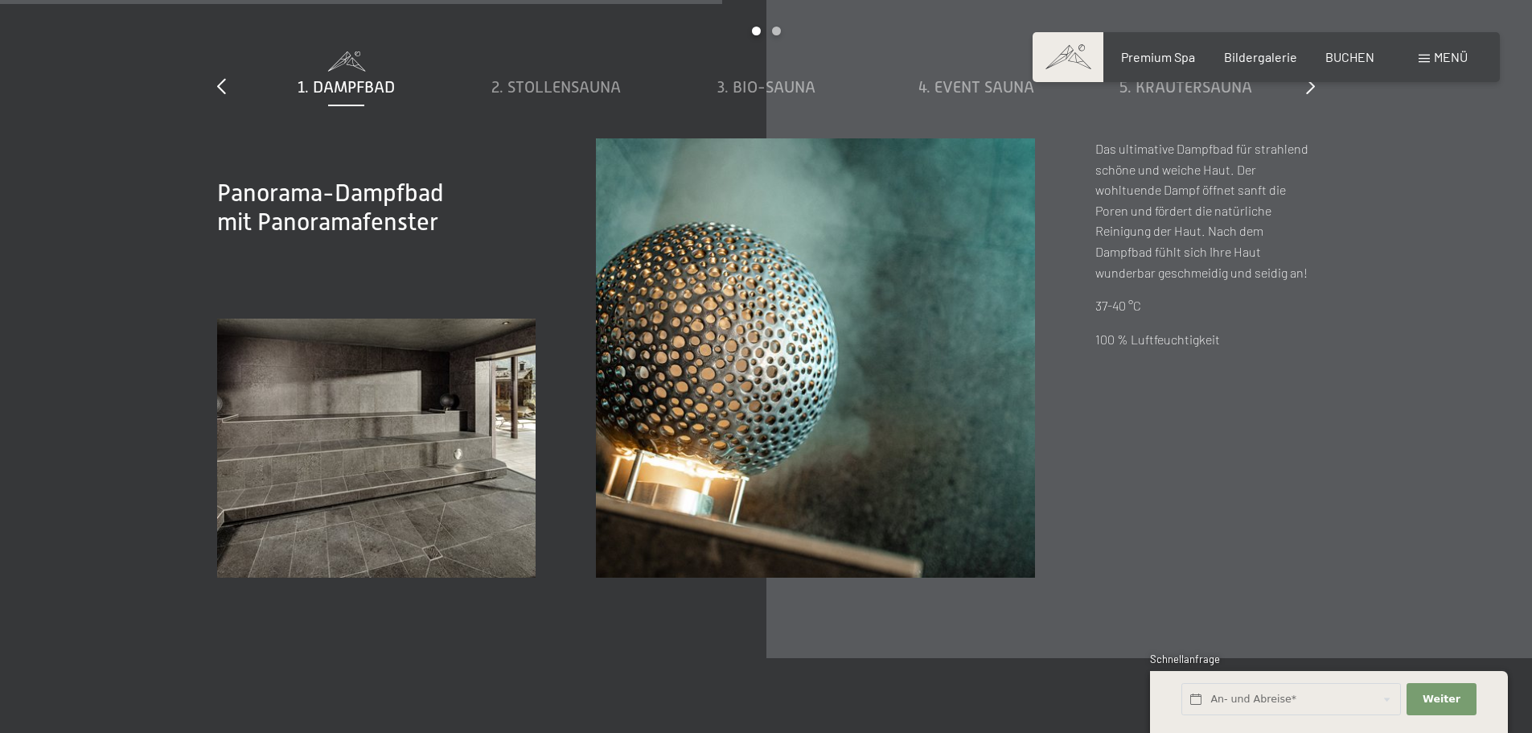
scroll to position [5551, 0]
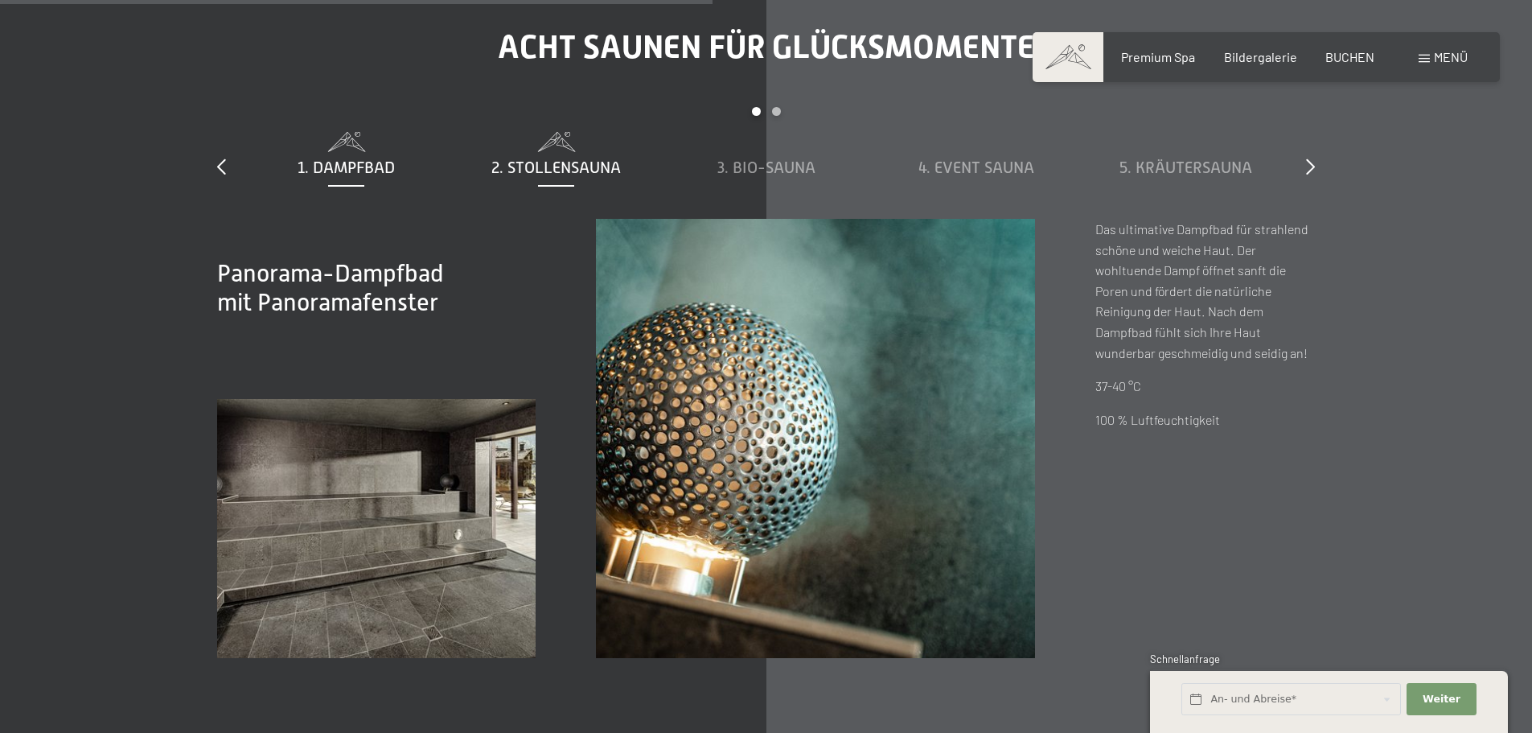
click at [566, 166] on span "2. Stollensauna" at bounding box center [557, 167] width 130 height 18
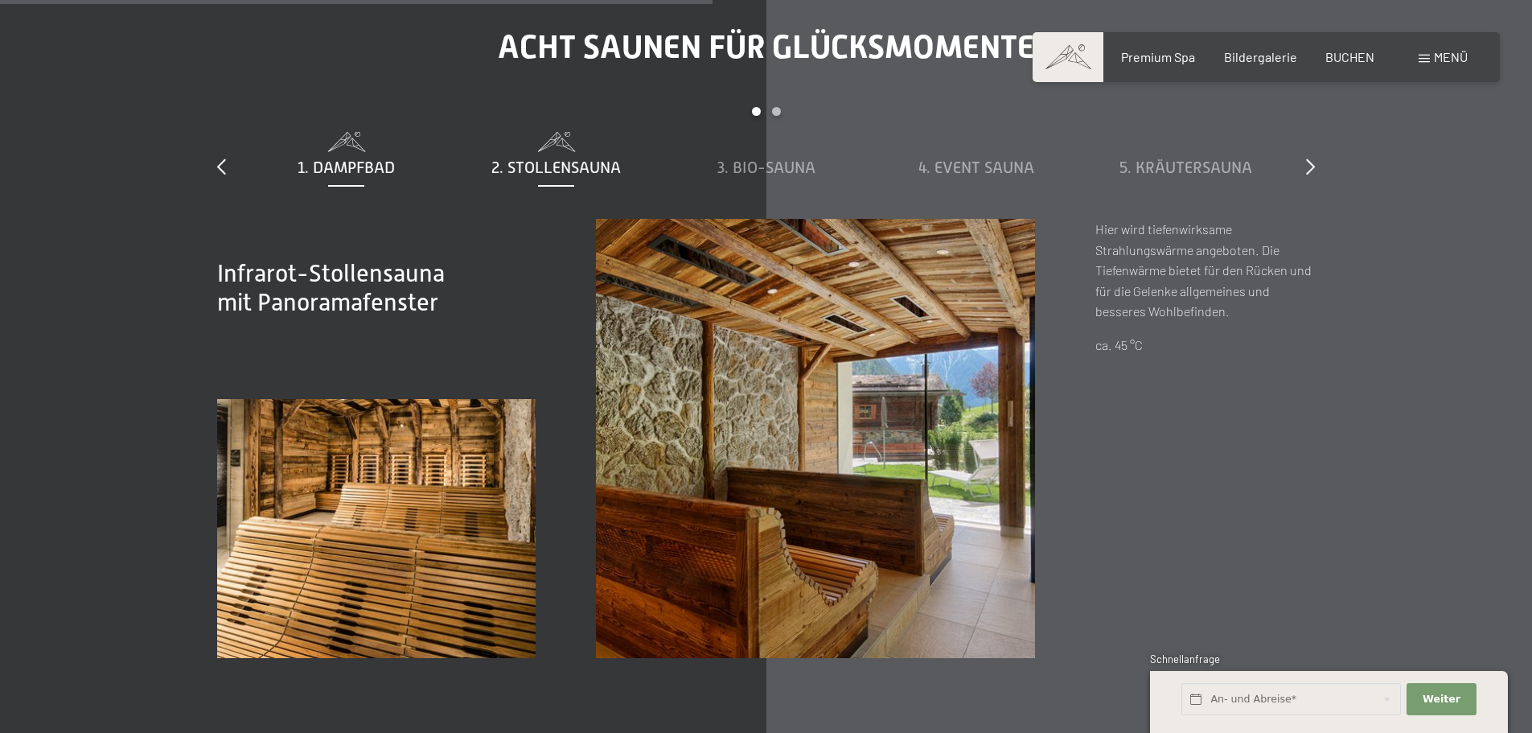
click at [356, 167] on span "1. Dampfbad" at bounding box center [346, 167] width 97 height 18
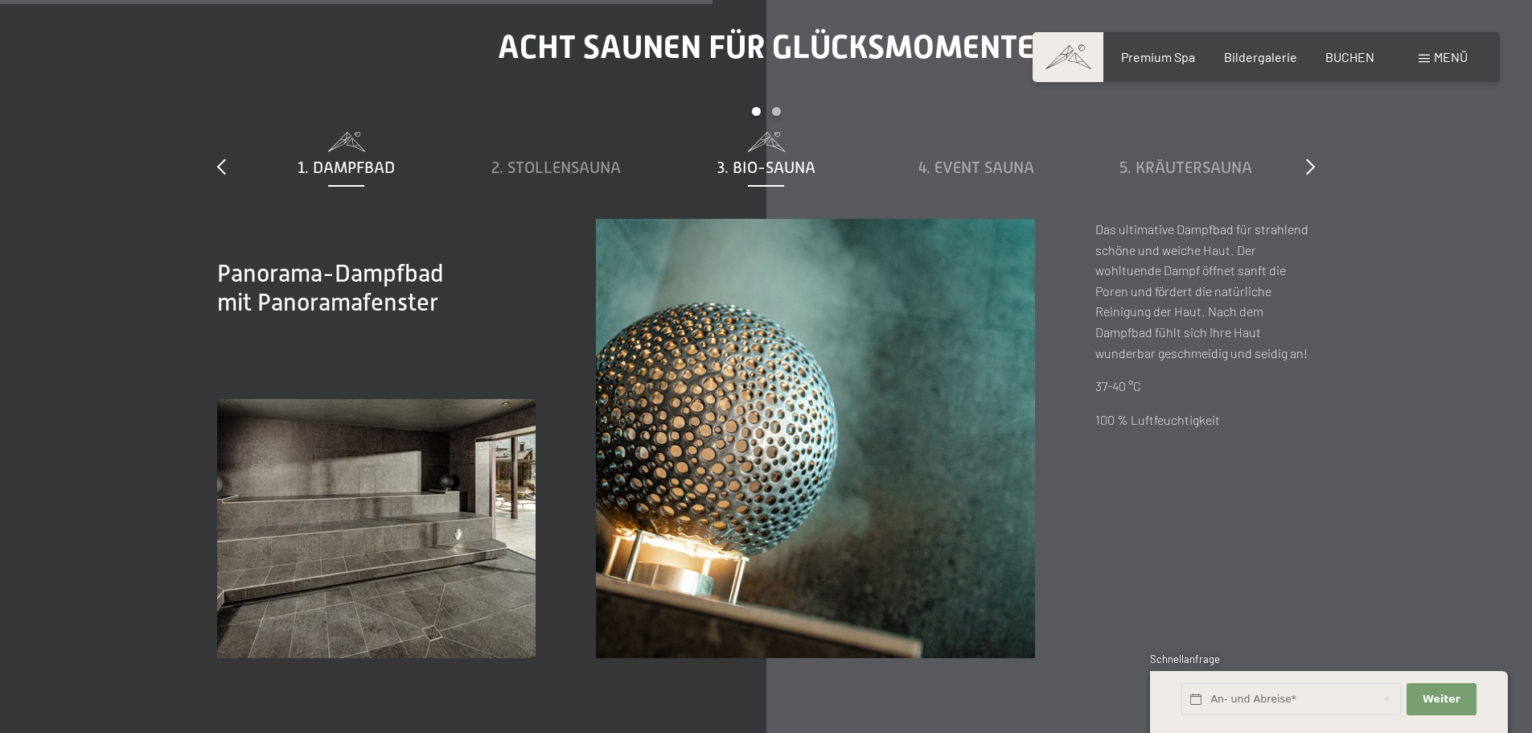
click at [759, 160] on span "3. Bio-Sauna" at bounding box center [767, 167] width 98 height 18
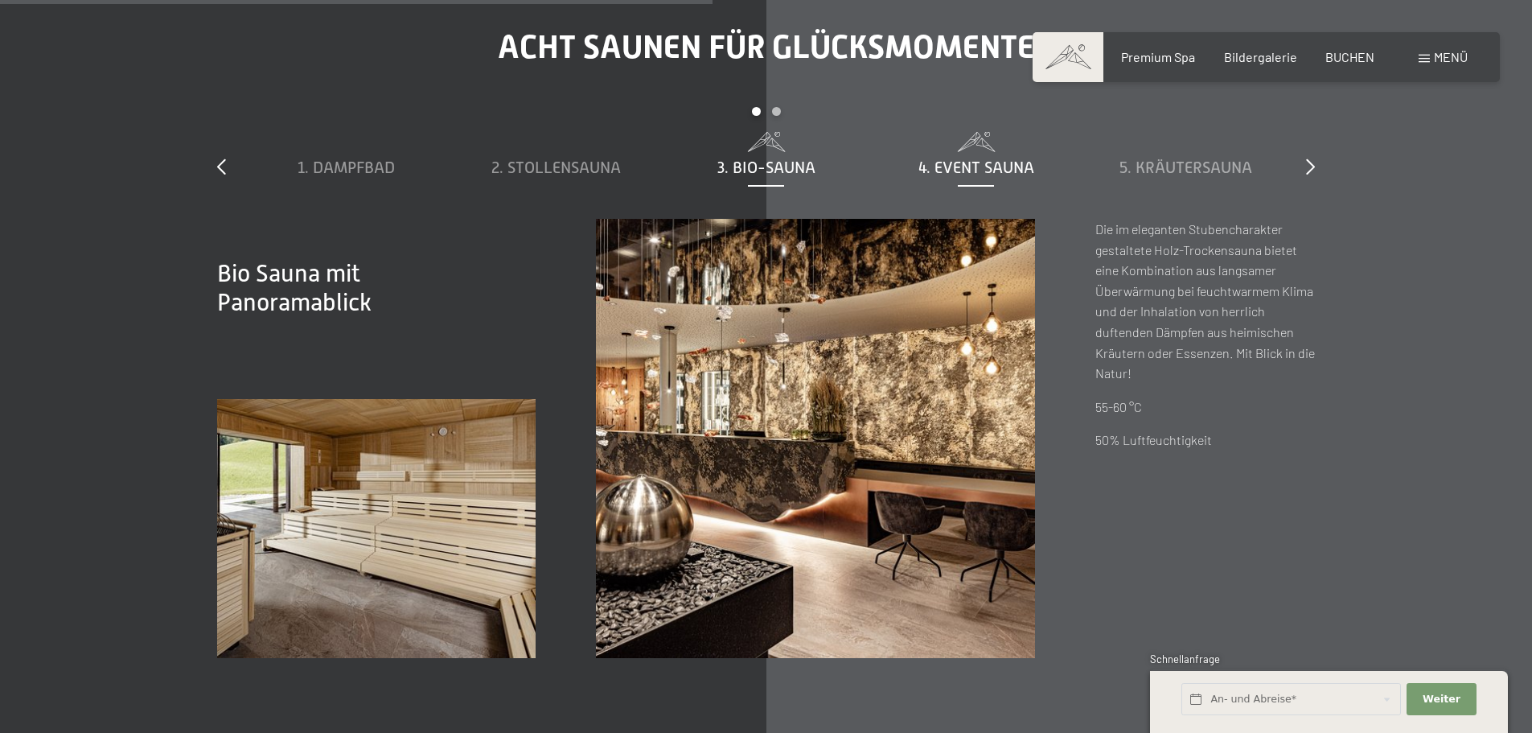
click at [938, 160] on span "4. Event Sauna" at bounding box center [977, 167] width 116 height 18
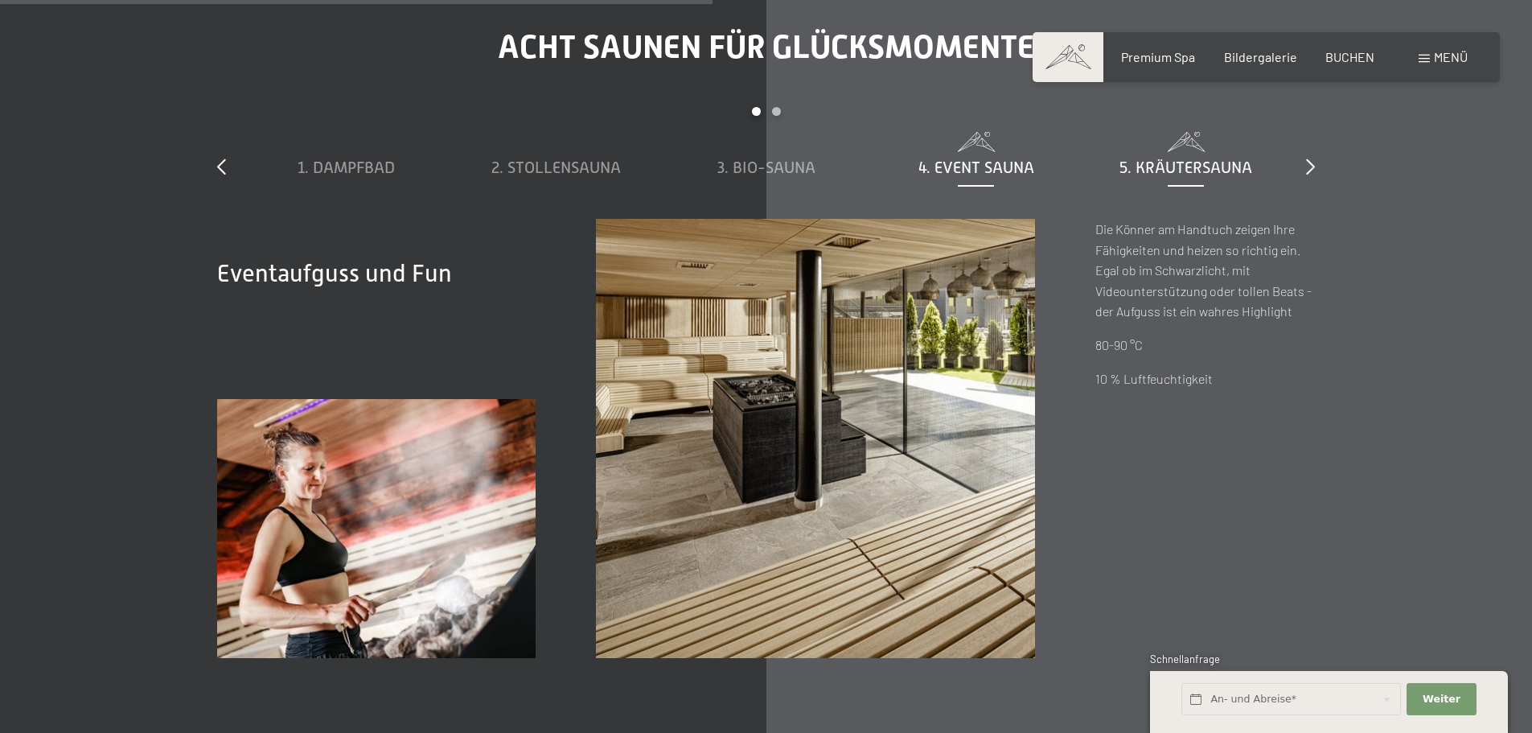
click at [1183, 162] on span "5. Kräutersauna" at bounding box center [1186, 167] width 133 height 18
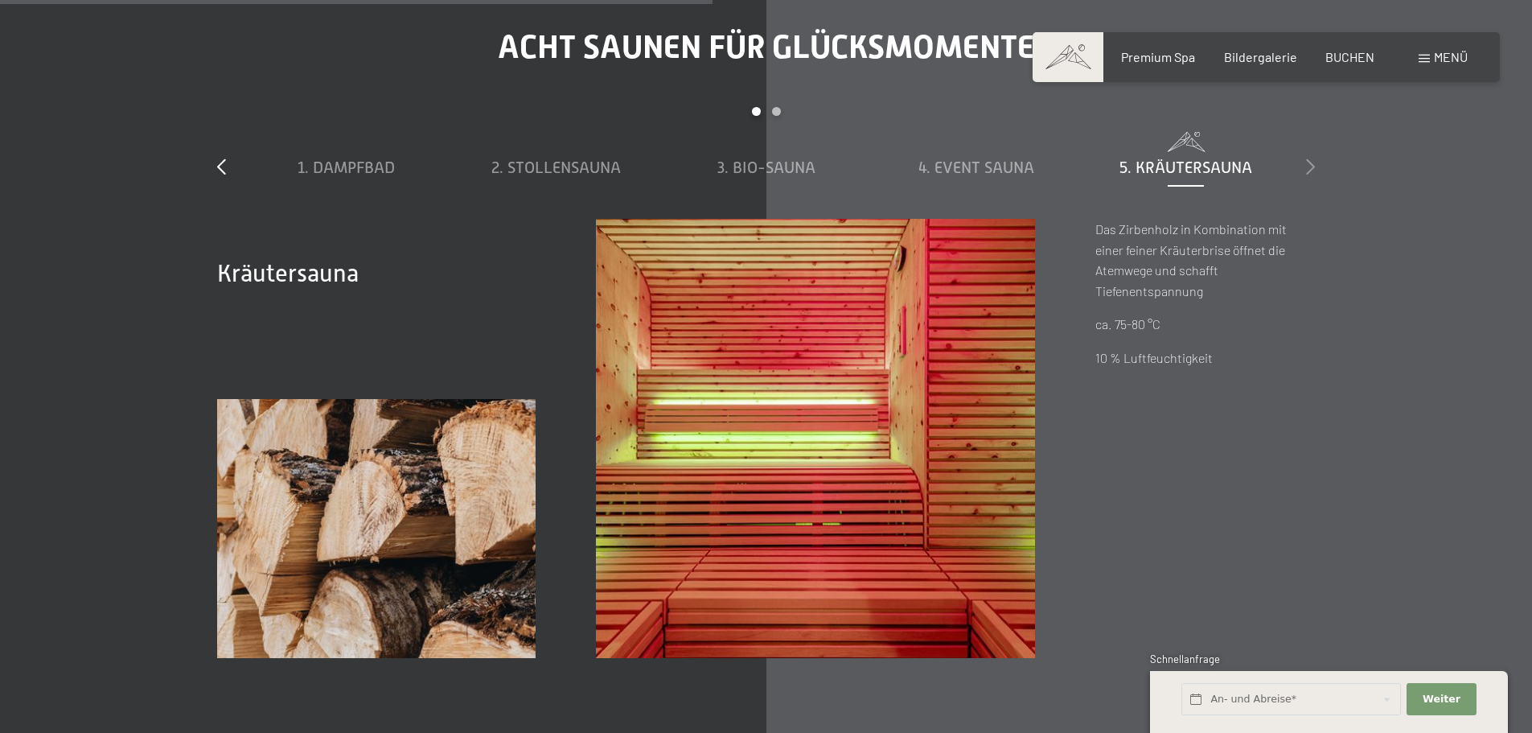
click at [1310, 156] on div at bounding box center [1310, 167] width 9 height 23
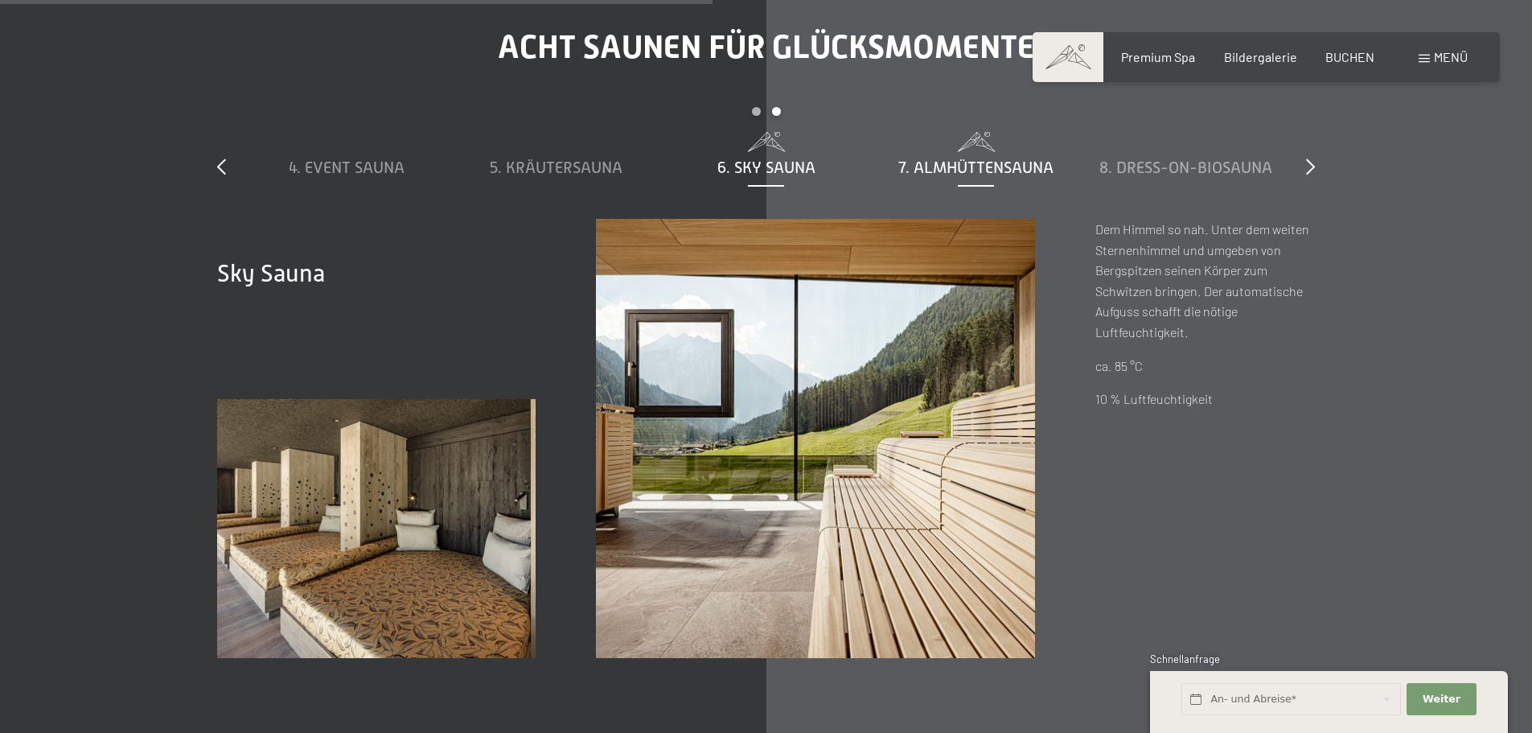
click at [977, 163] on span "7. Almhüttensauna" at bounding box center [976, 167] width 155 height 18
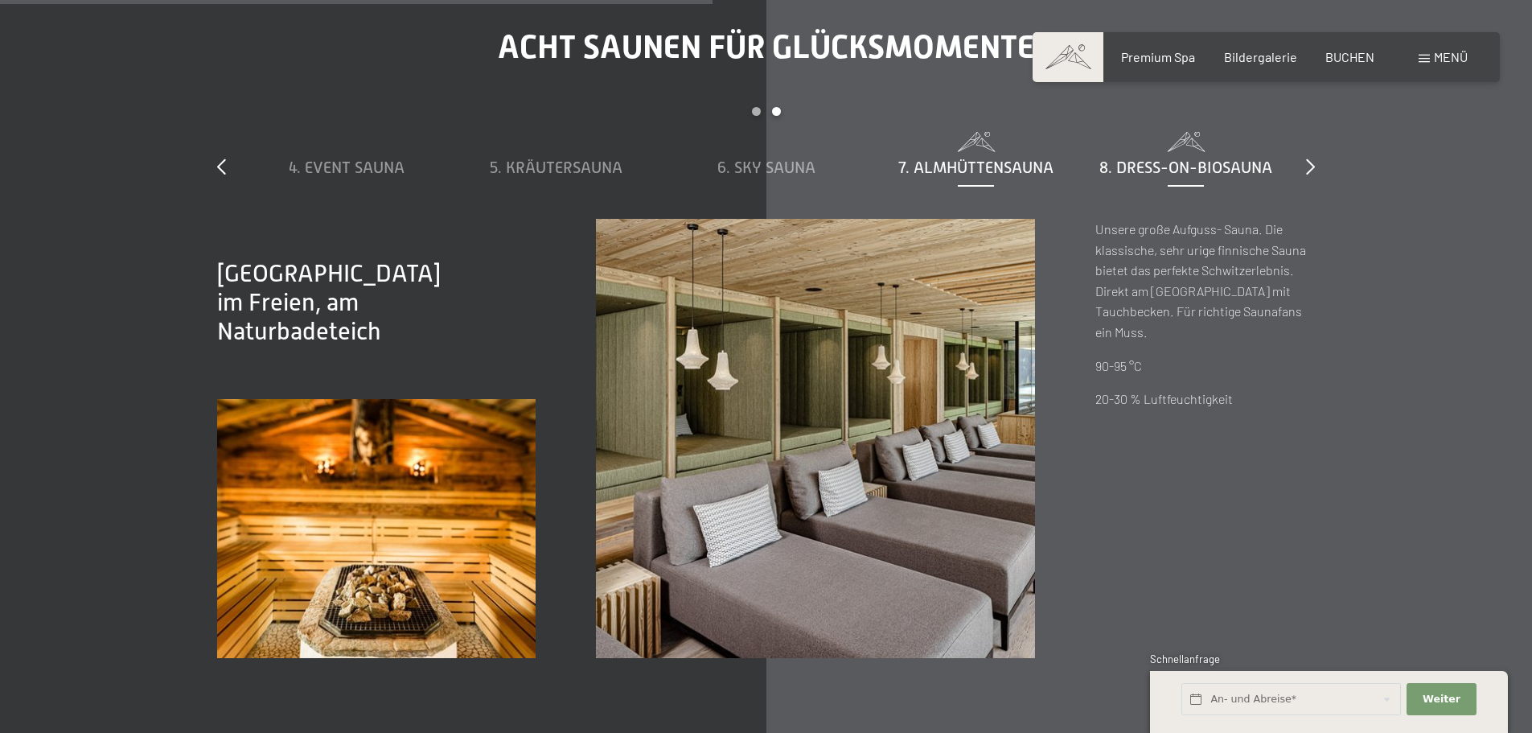
click at [1163, 168] on span "8. Dress-on-Biosauna" at bounding box center [1186, 167] width 173 height 18
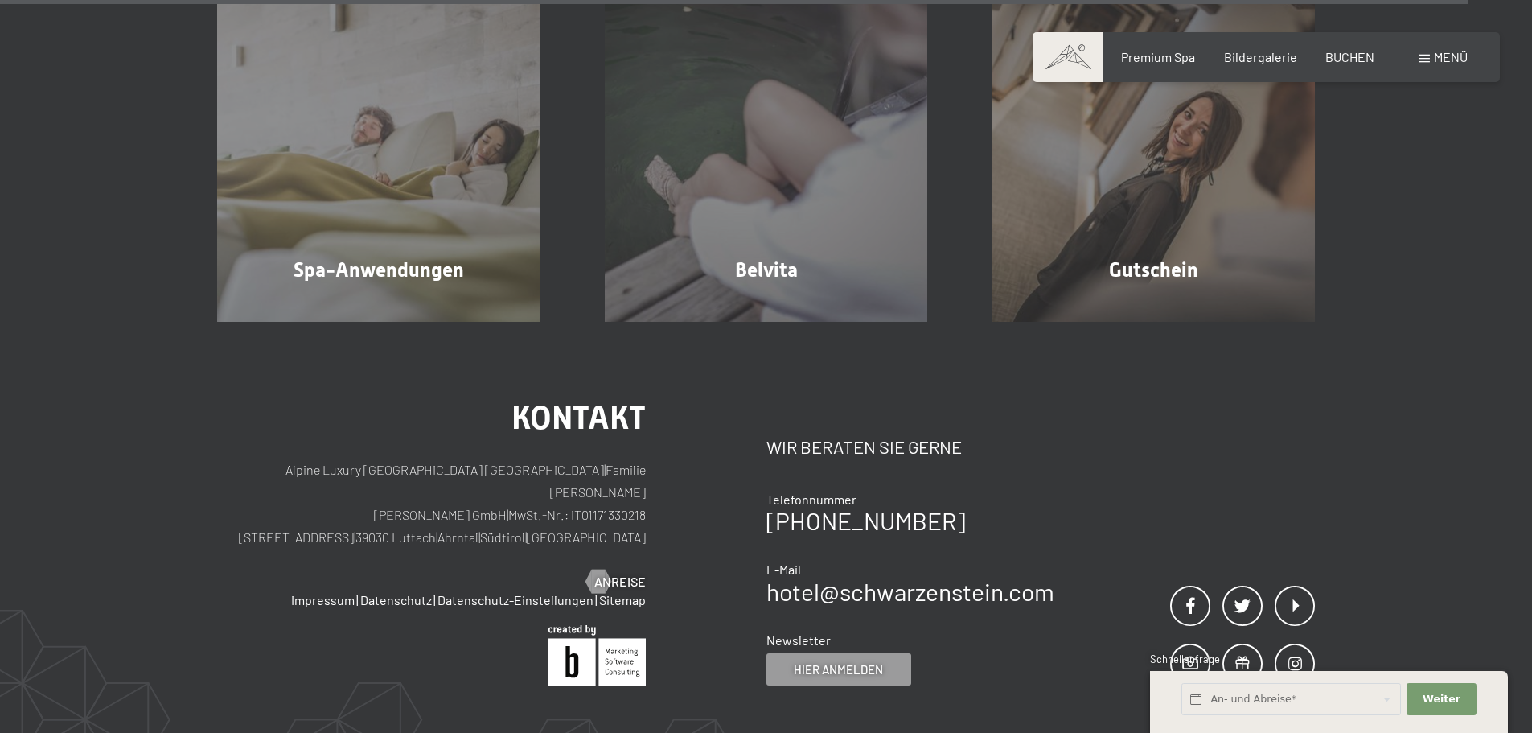
scroll to position [9975, 0]
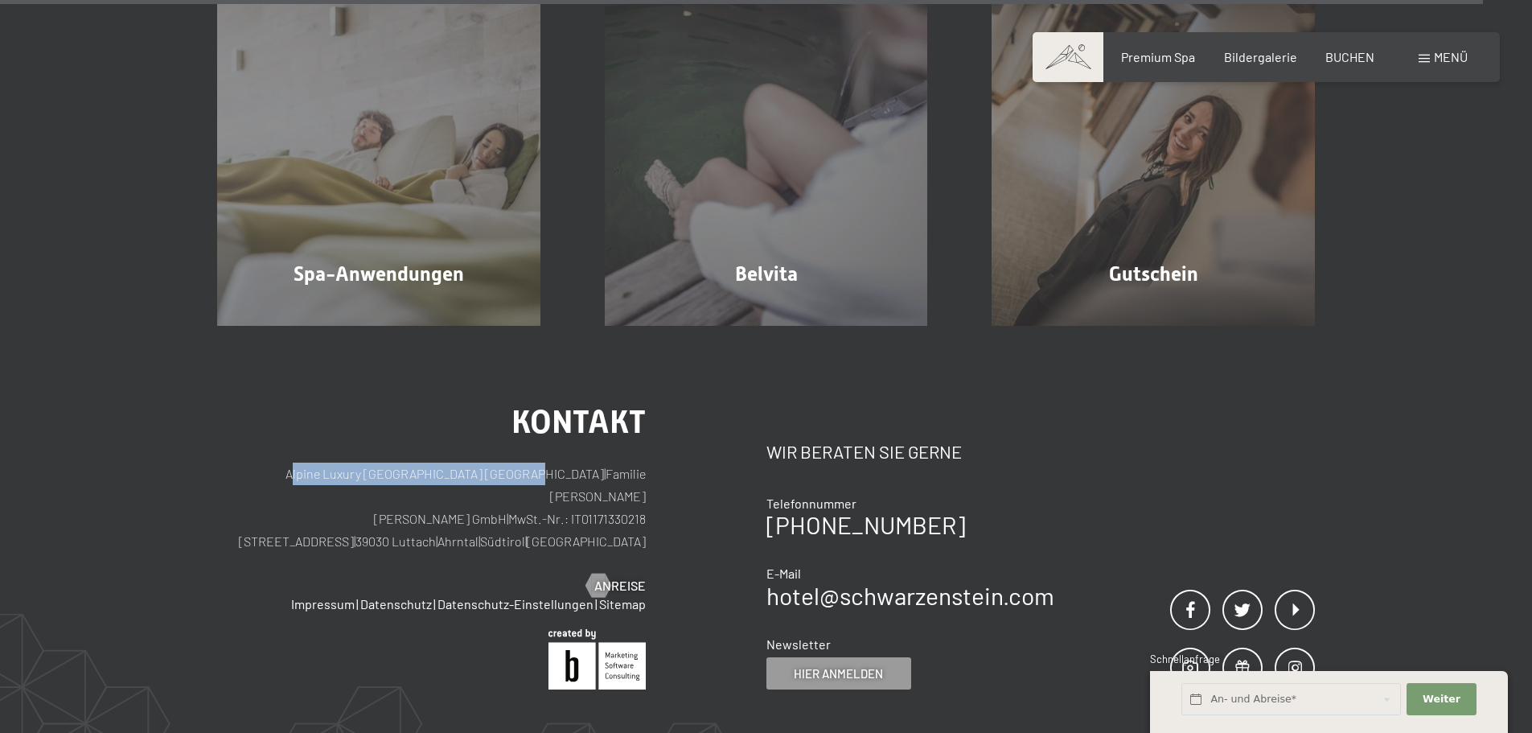
drag, startPoint x: 524, startPoint y: 467, endPoint x: 216, endPoint y: 455, distance: 308.4
click at [216, 455] on div "Kontakt Alpine Luxury SPA Resort SCHWARZENSTEIN | Familie Zimmerhofer Otmar Zim…" at bounding box center [766, 632] width 1532 height 613
copy p "Alpine Luxury [GEOGRAPHIC_DATA] [GEOGRAPHIC_DATA]"
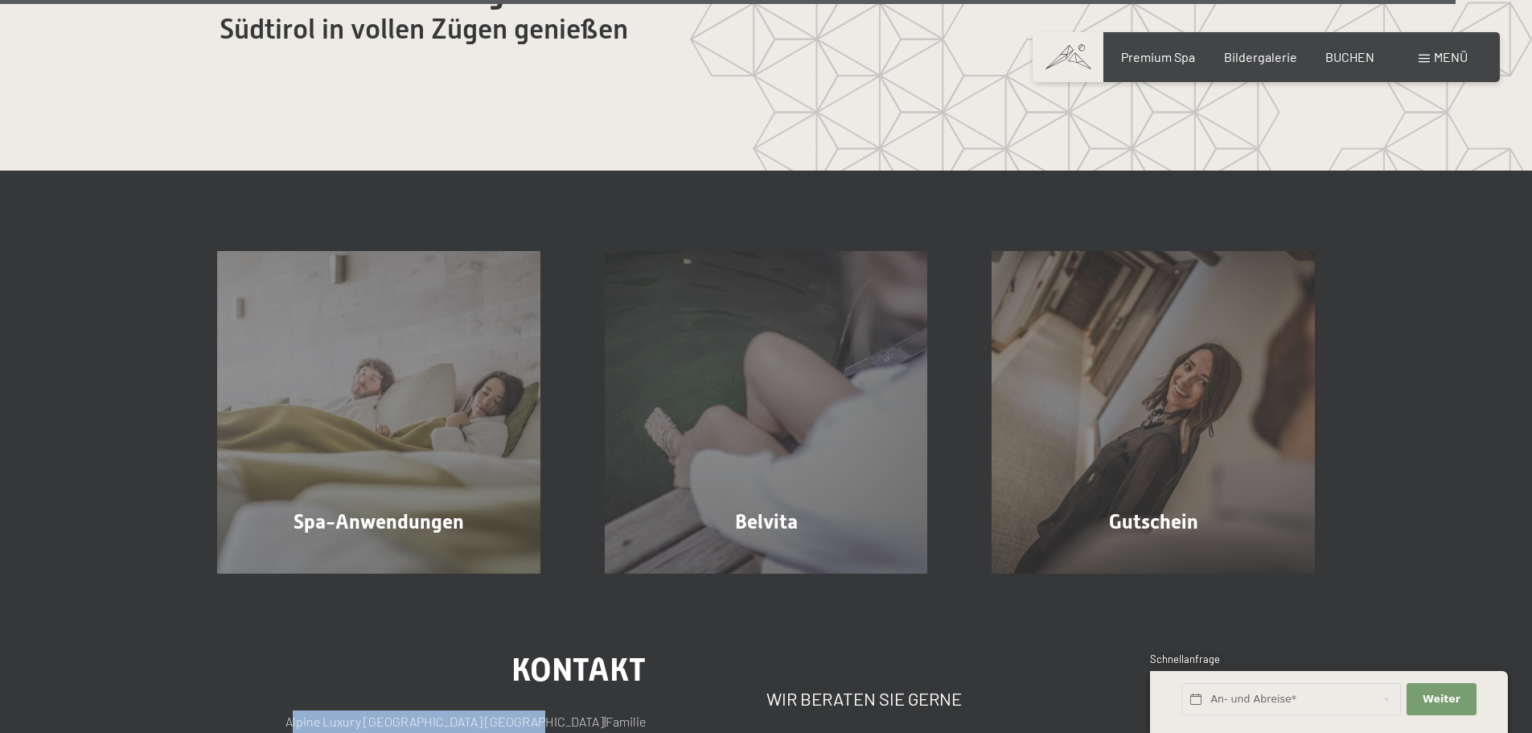
scroll to position [9734, 0]
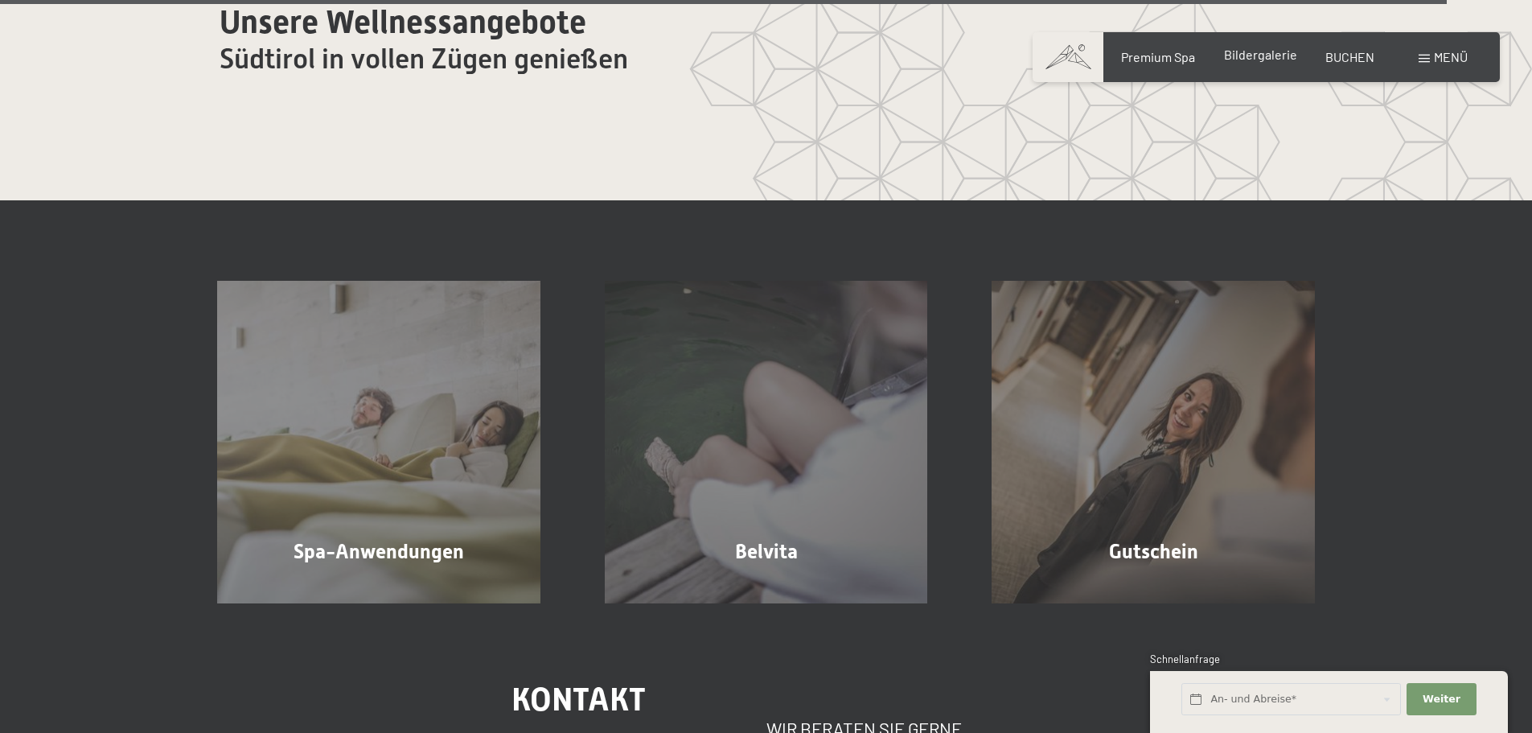
click at [1279, 54] on span "Bildergalerie" at bounding box center [1260, 54] width 73 height 15
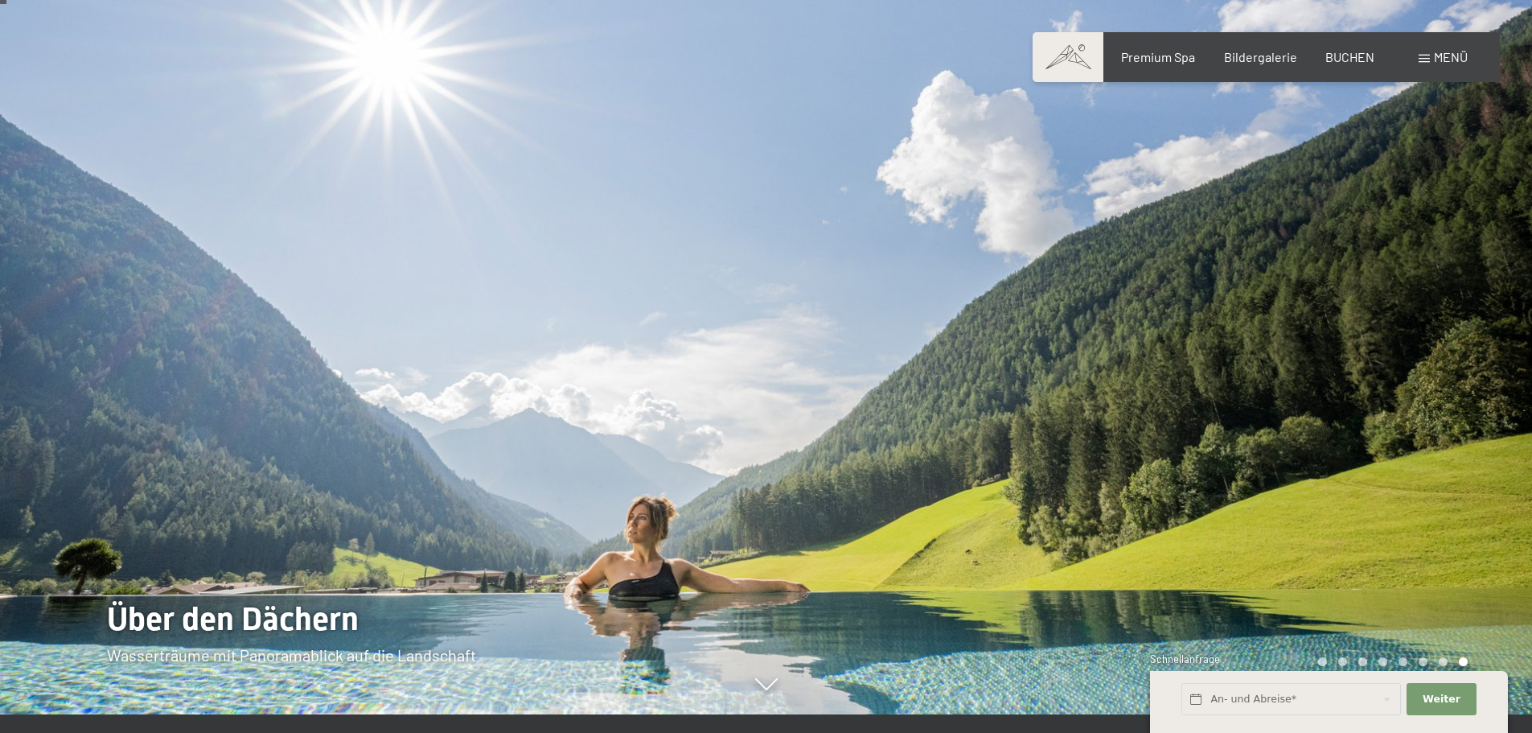
scroll to position [0, 0]
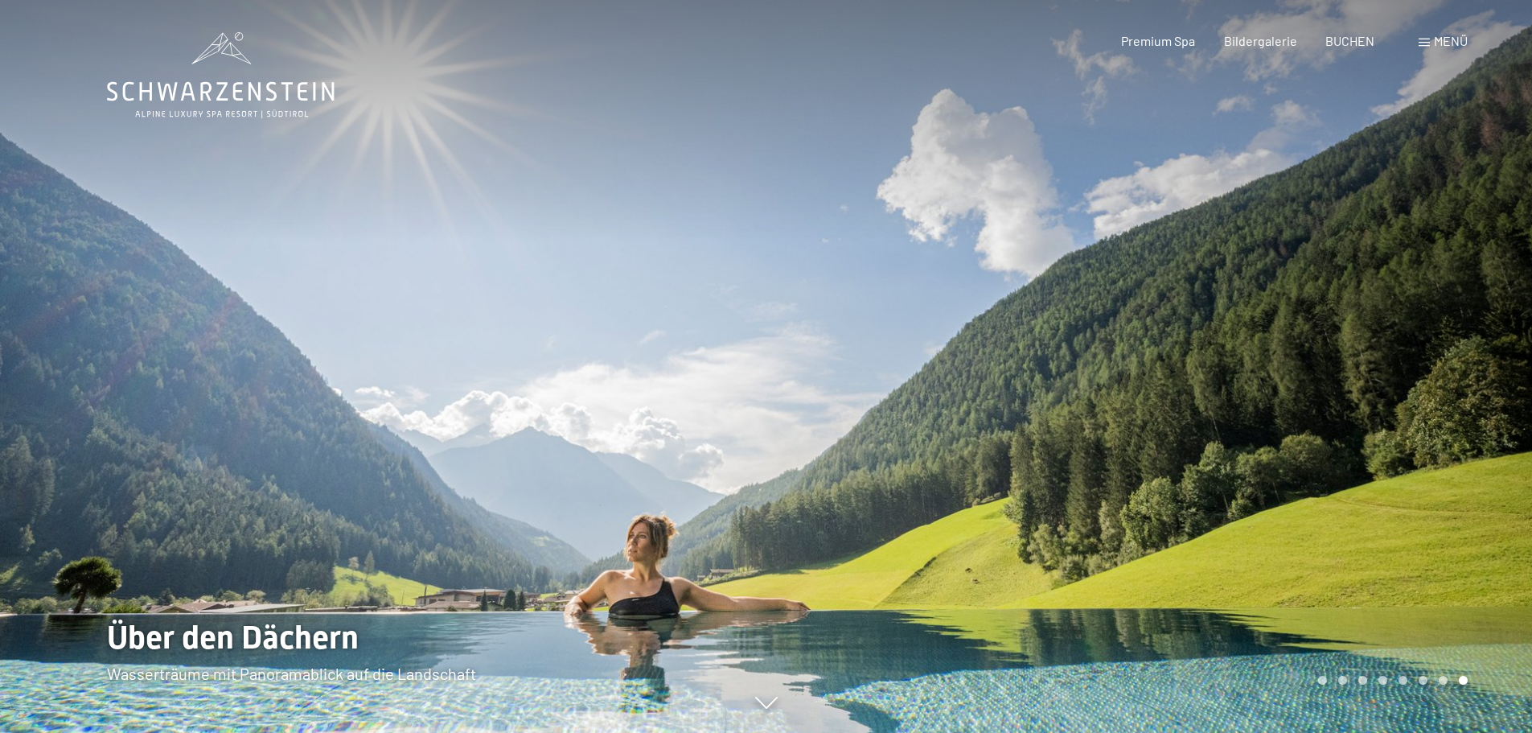
click at [236, 72] on icon at bounding box center [221, 75] width 228 height 86
drag, startPoint x: 615, startPoint y: 290, endPoint x: 620, endPoint y: 282, distance: 9.4
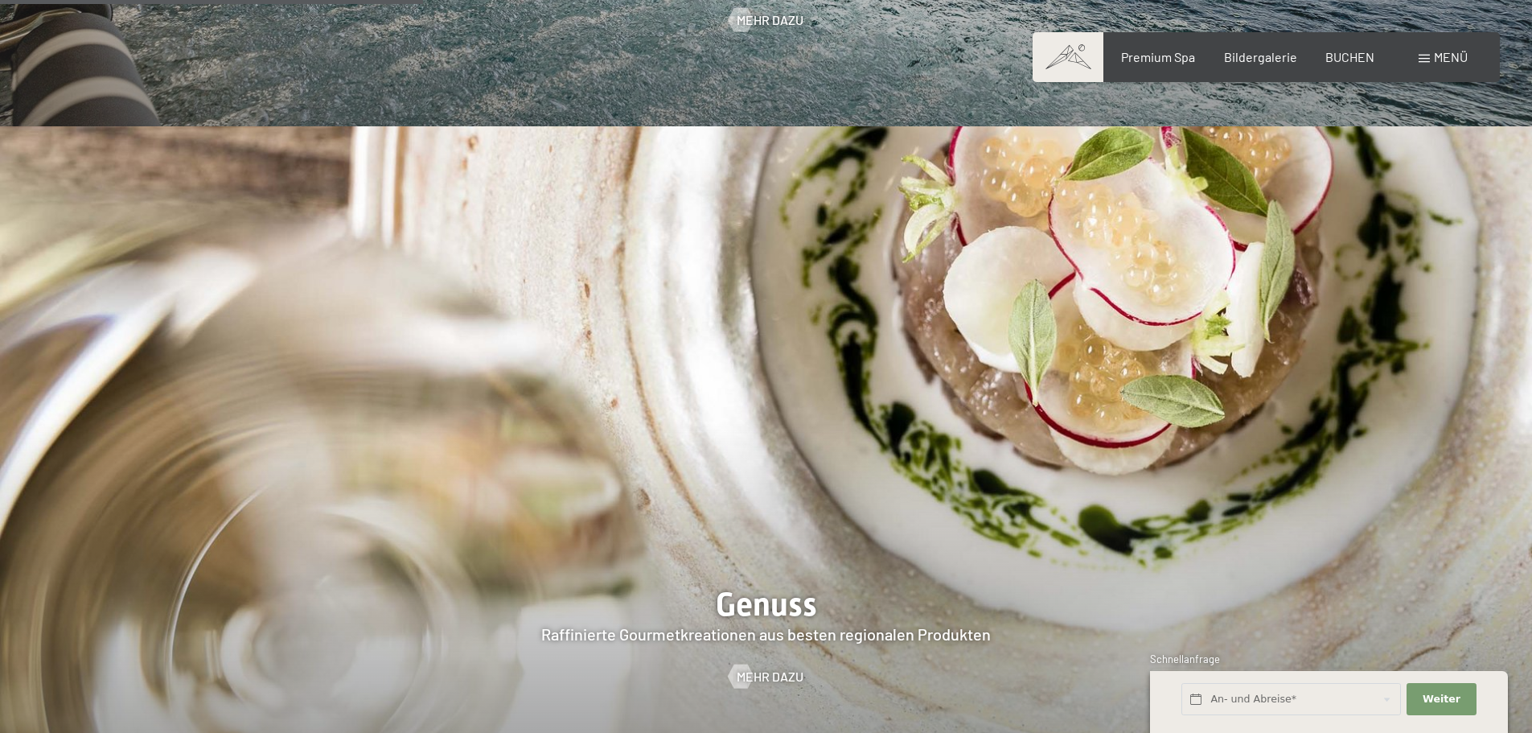
scroll to position [3057, 0]
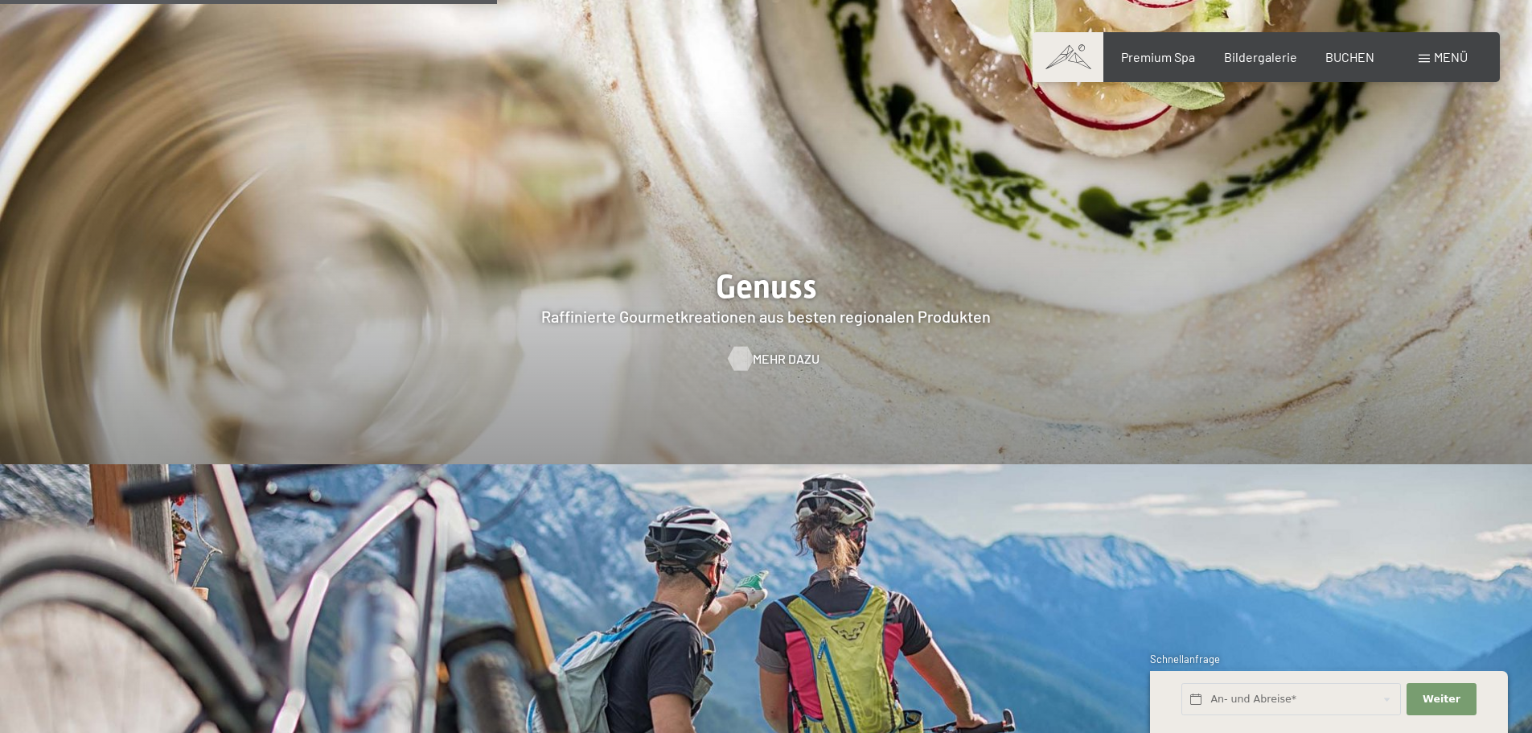
click at [757, 350] on span "Mehr dazu" at bounding box center [786, 359] width 67 height 18
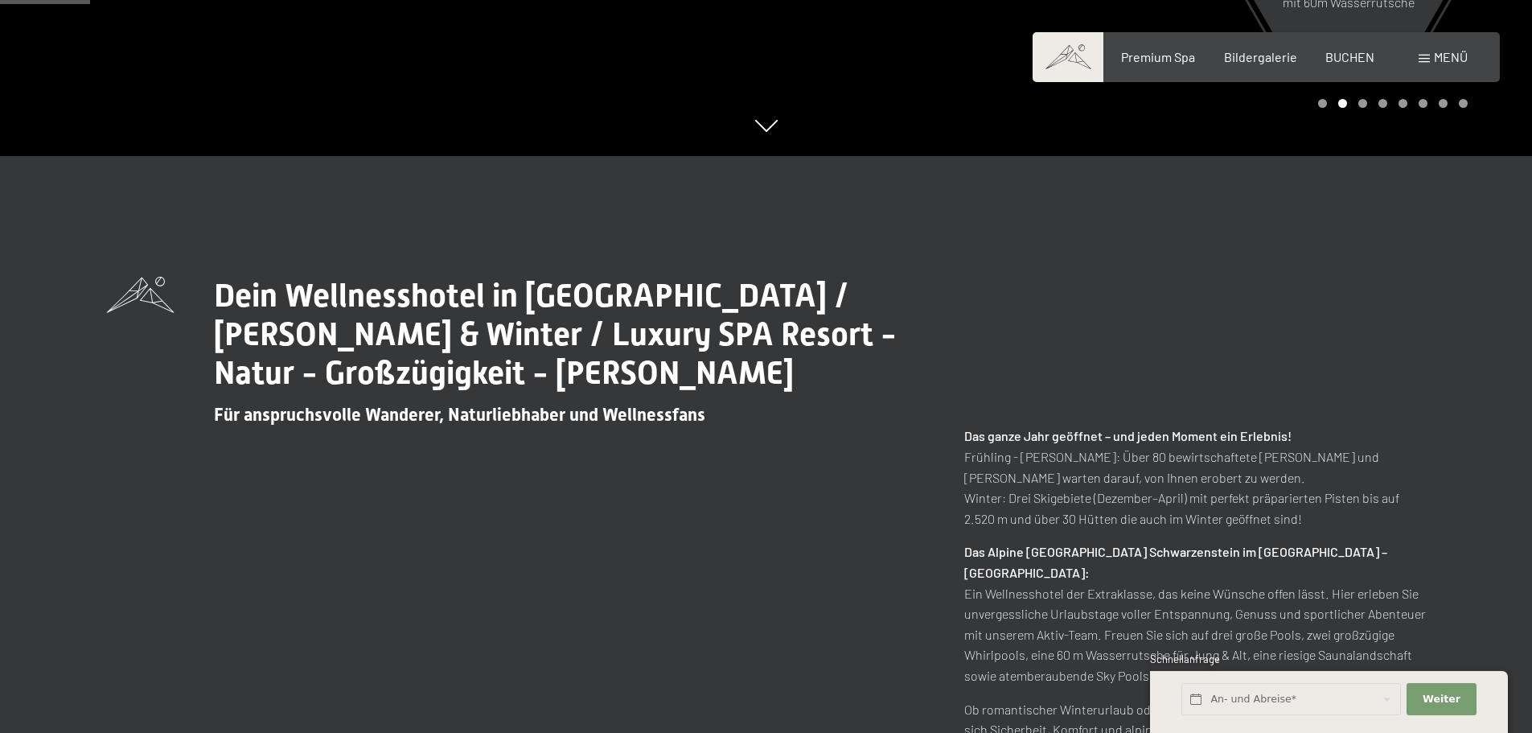
scroll to position [472, 0]
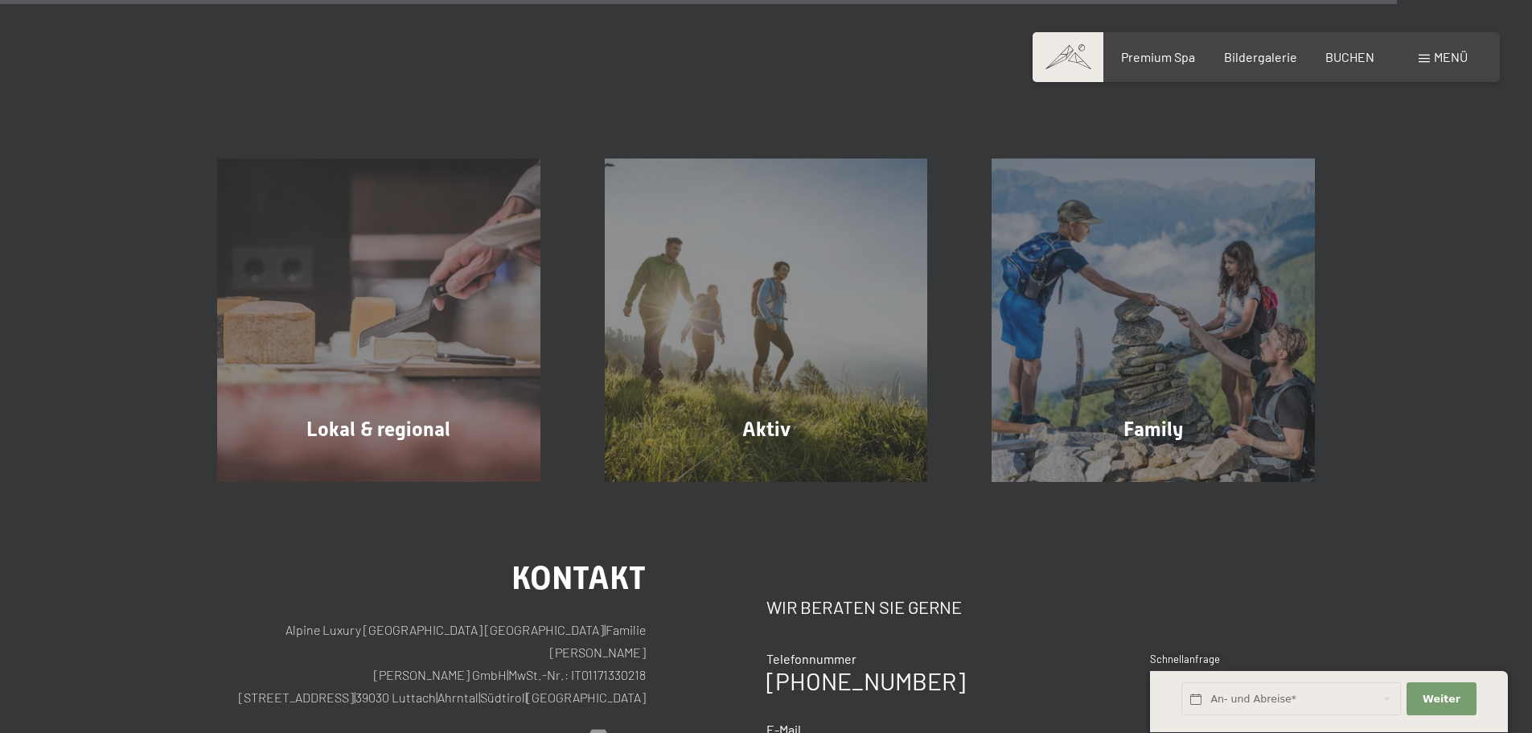
scroll to position [6033, 0]
